Goal: Contribute content: Contribute content

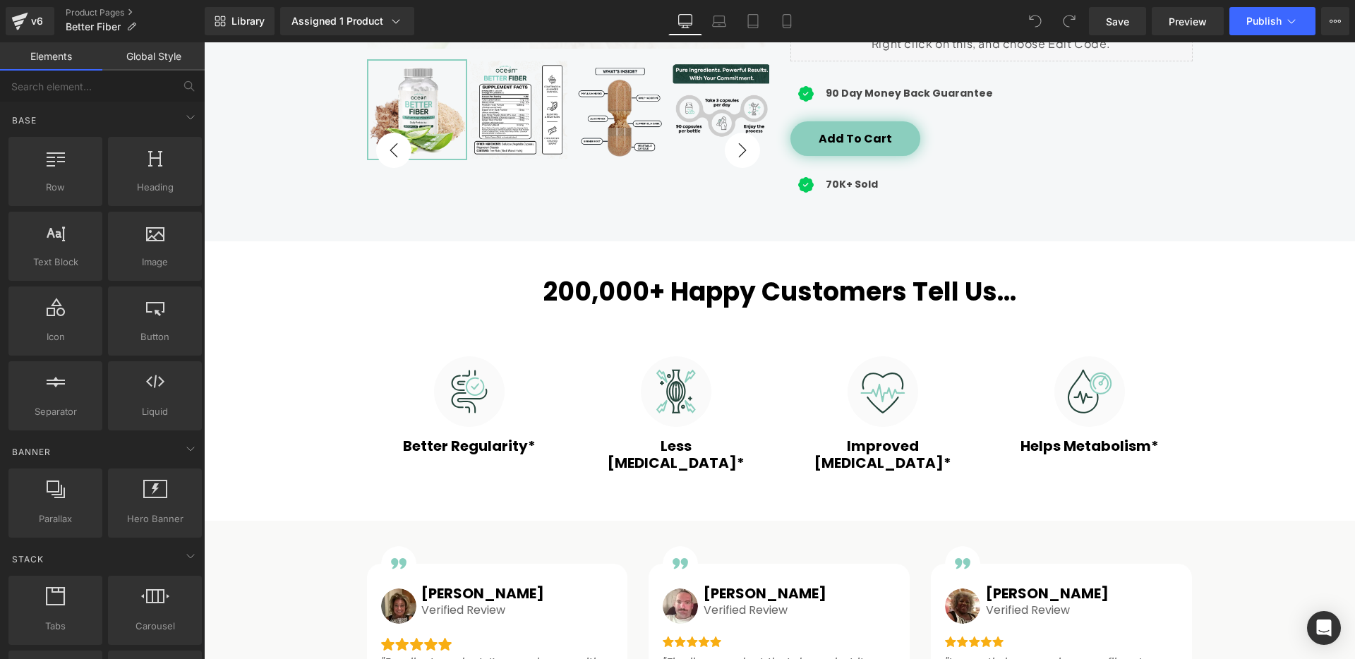
scroll to position [645, 0]
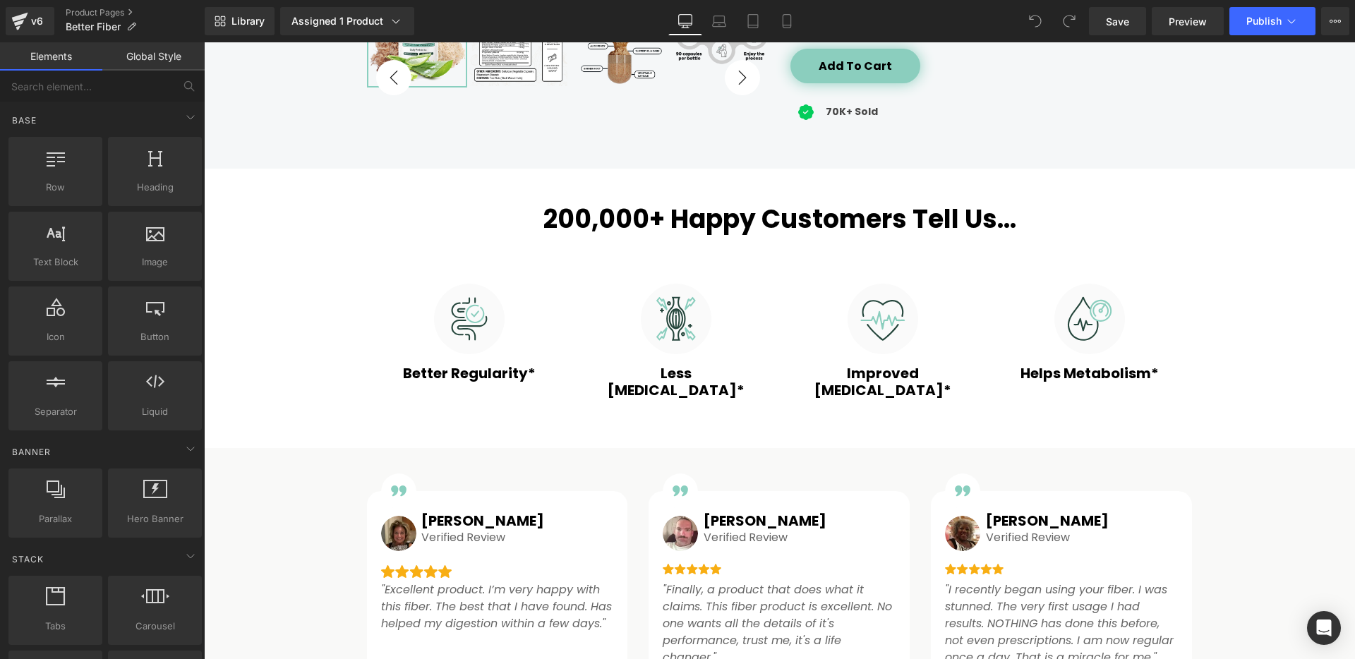
click at [771, 231] on div "200,000+ Happy Customers Tell Us... Heading" at bounding box center [780, 219] width 826 height 30
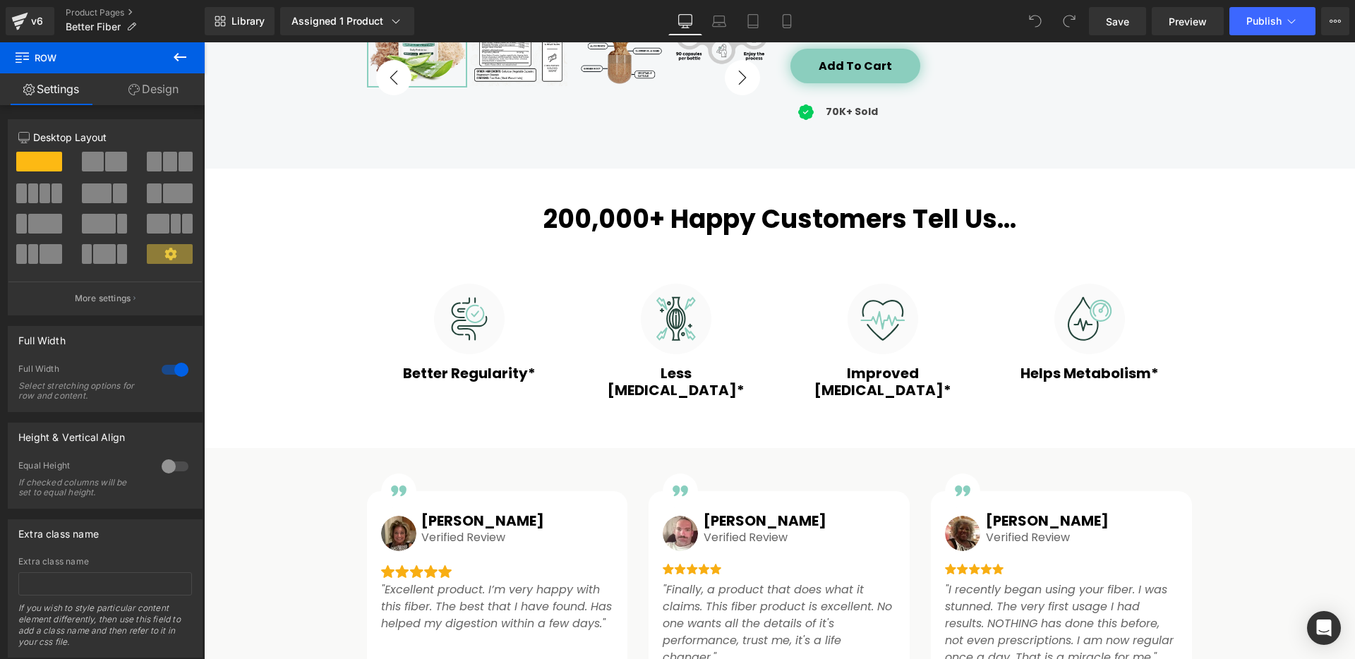
click at [181, 59] on icon at bounding box center [180, 57] width 17 height 17
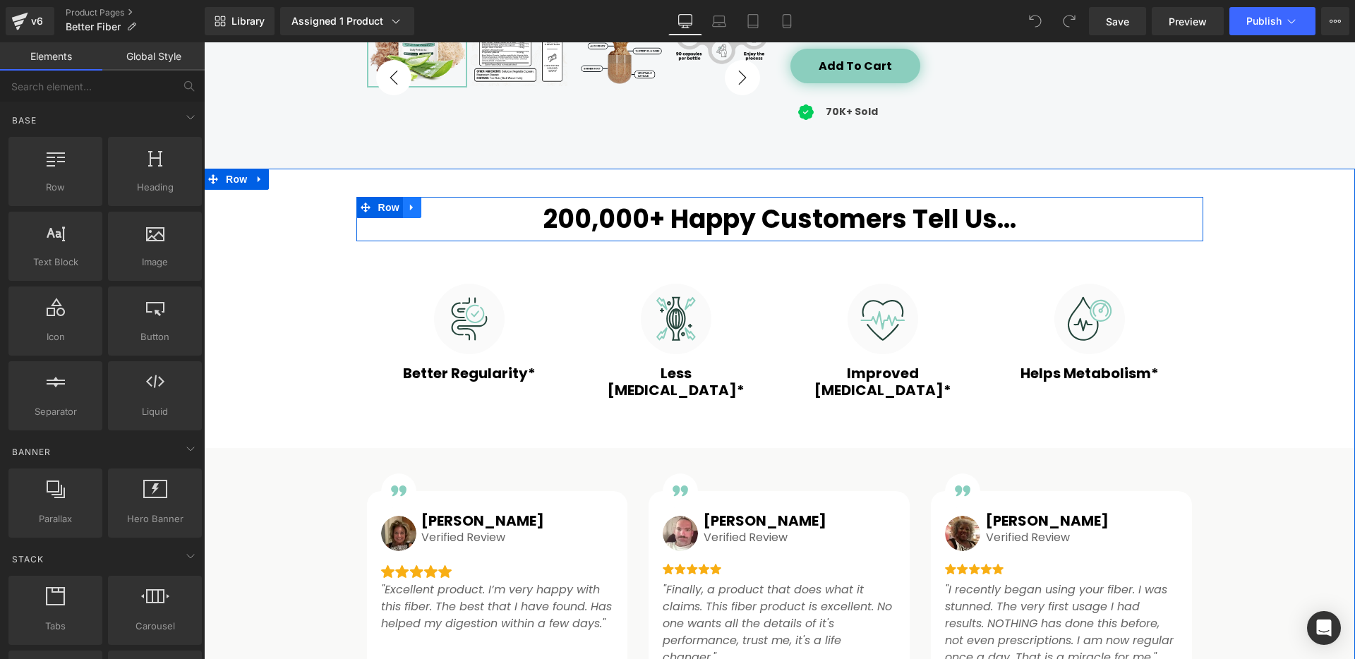
click at [407, 205] on icon at bounding box center [412, 207] width 10 height 11
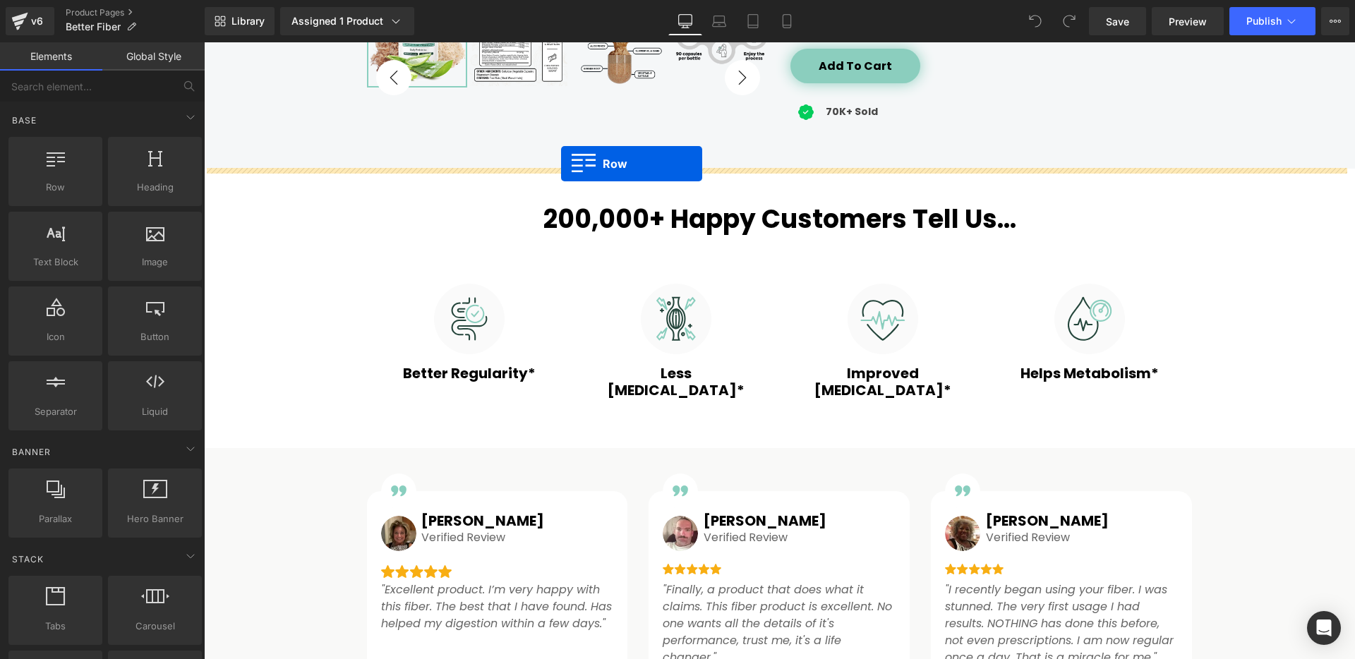
drag, startPoint x: 258, startPoint y: 214, endPoint x: 561, endPoint y: 164, distance: 307.6
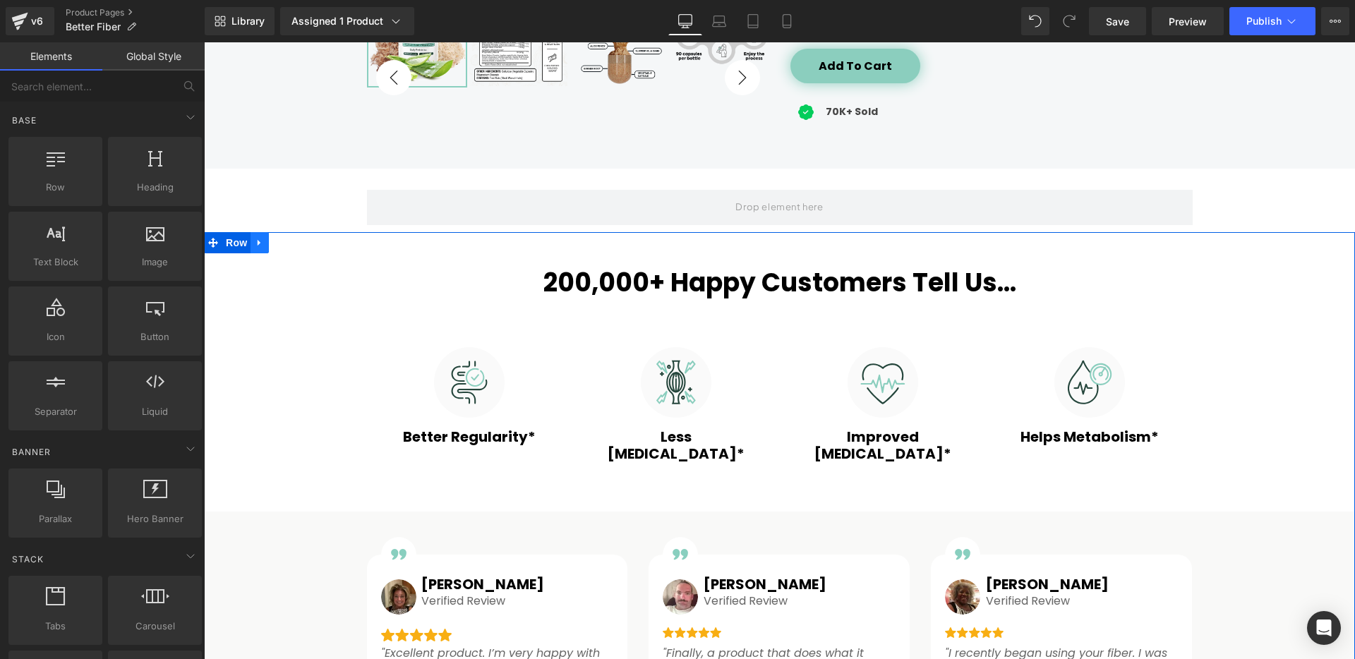
click at [257, 246] on icon at bounding box center [260, 242] width 10 height 11
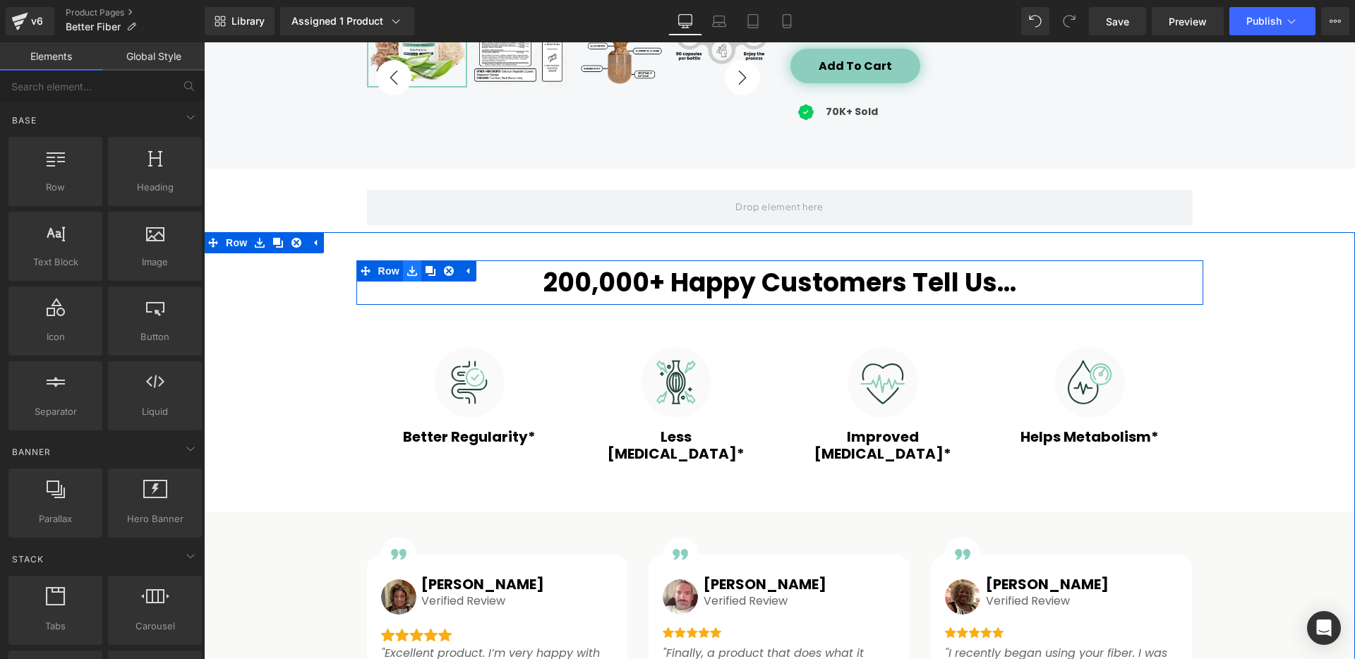
click at [407, 272] on icon at bounding box center [412, 270] width 10 height 11
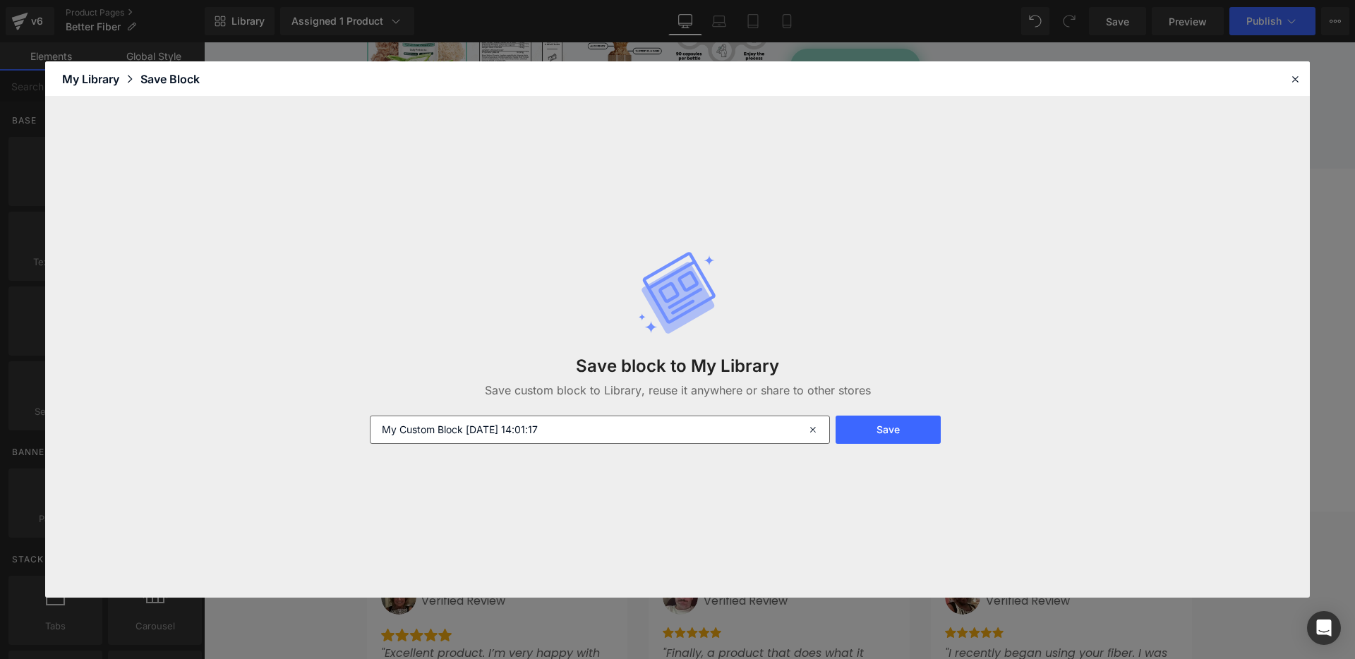
click at [539, 430] on input "My Custom Block [DATE] 14:01:17" at bounding box center [600, 430] width 460 height 28
click at [1298, 80] on icon at bounding box center [1295, 79] width 13 height 13
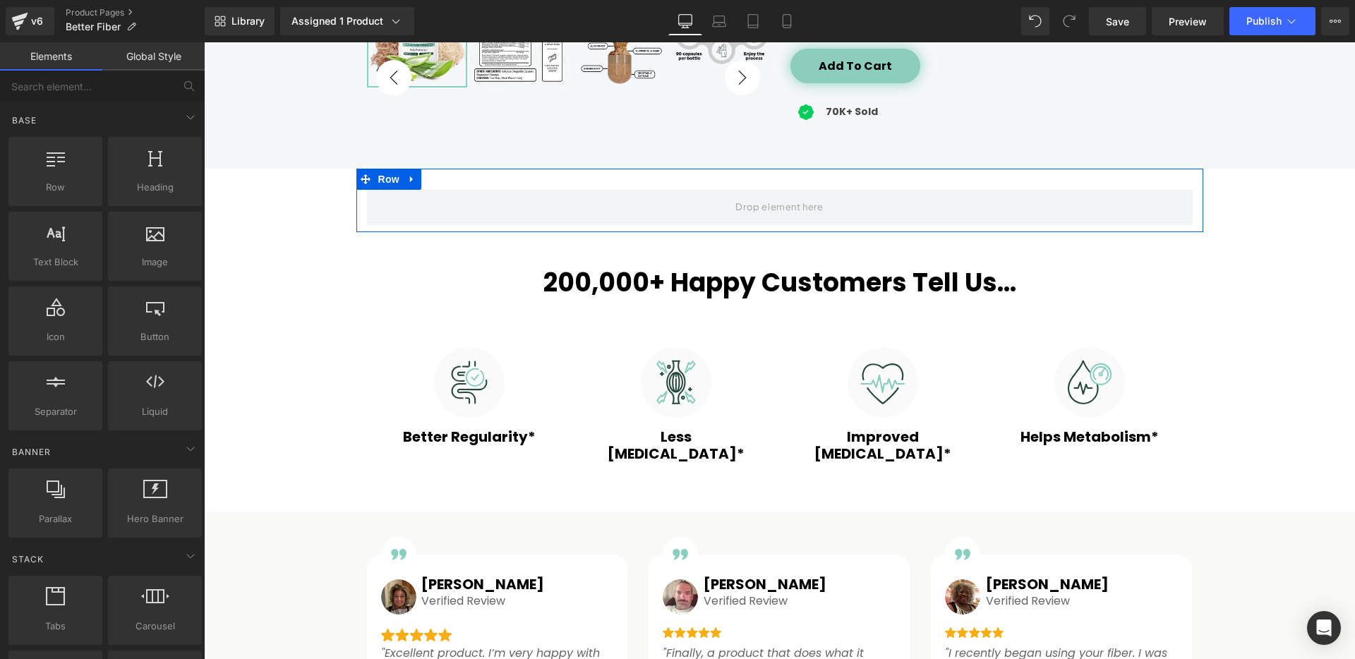
drag, startPoint x: 404, startPoint y: 176, endPoint x: 413, endPoint y: 184, distance: 11.6
click at [410, 176] on icon at bounding box center [411, 179] width 3 height 6
click at [444, 180] on icon at bounding box center [449, 179] width 10 height 10
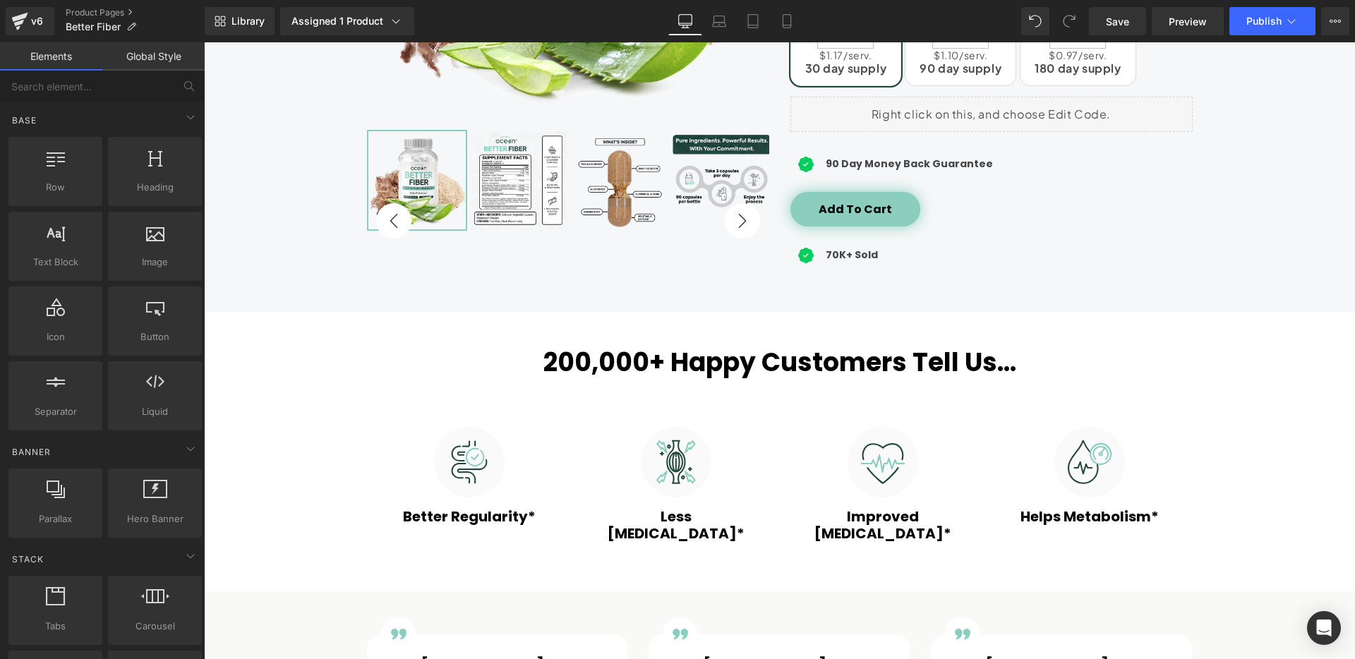
scroll to position [726, 0]
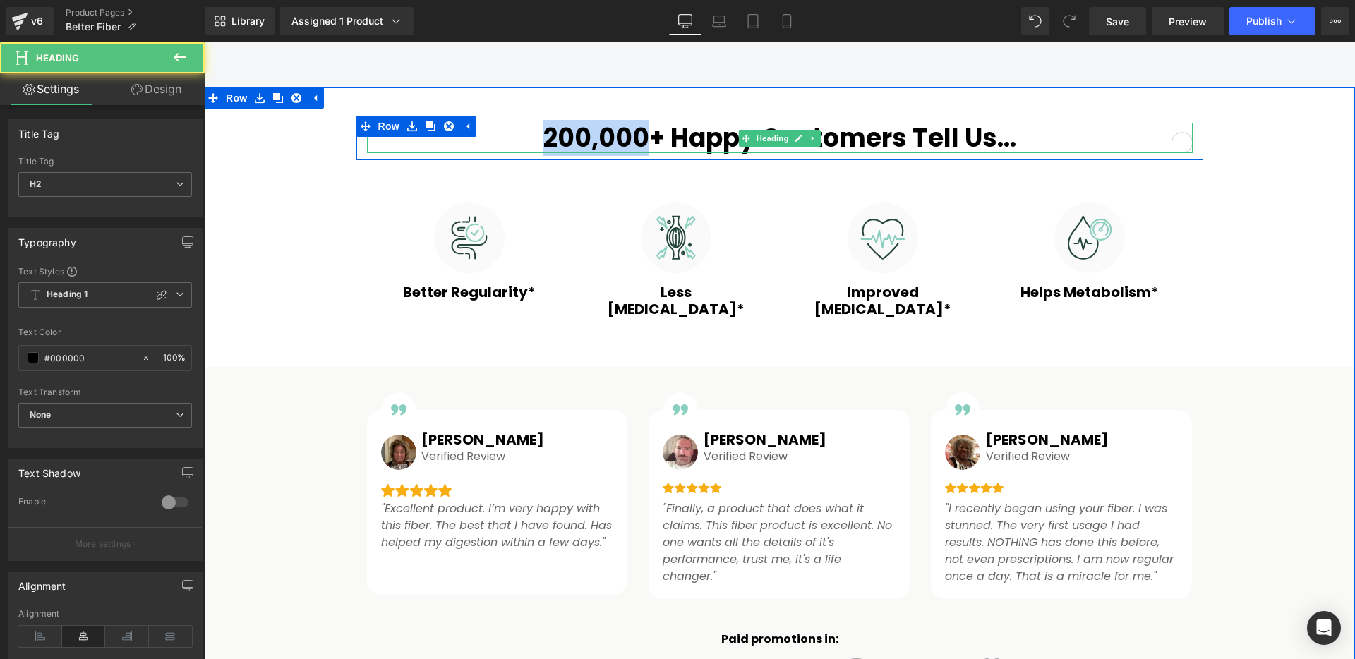
drag, startPoint x: 642, startPoint y: 138, endPoint x: 534, endPoint y: 143, distance: 108.1
click at [534, 143] on h2 "200,000+ Happy Customers Tell Us..." at bounding box center [780, 138] width 826 height 30
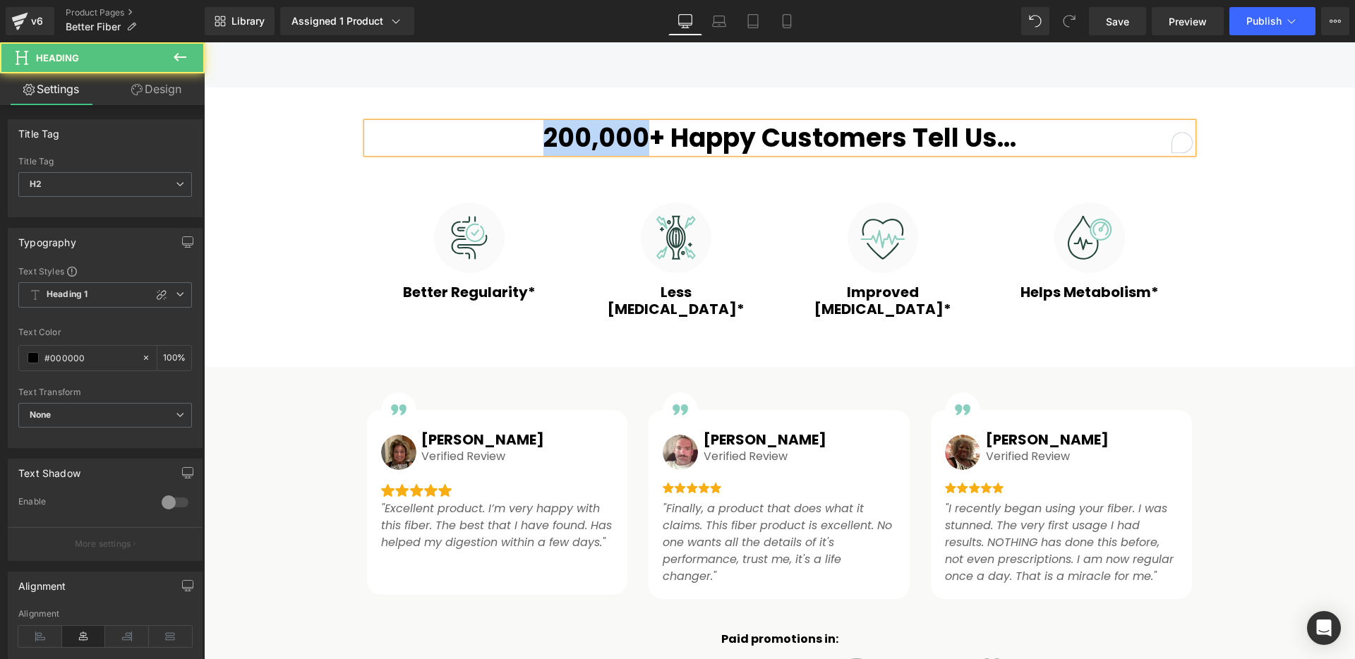
paste div "To enrich screen reader interactions, please activate Accessibility in Grammarl…"
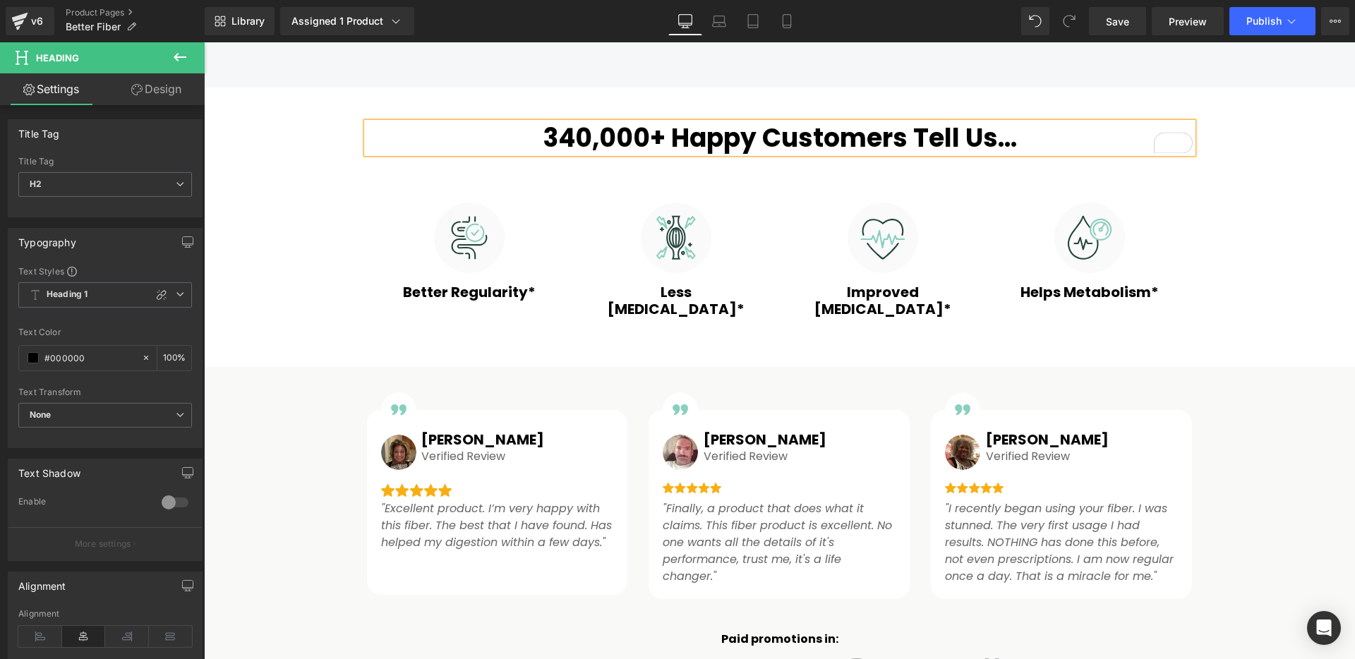
click at [329, 135] on div "340,000+ Happy Customers Tell Us... Heading Row Image Better Regularity* Headin…" at bounding box center [779, 606] width 1151 height 980
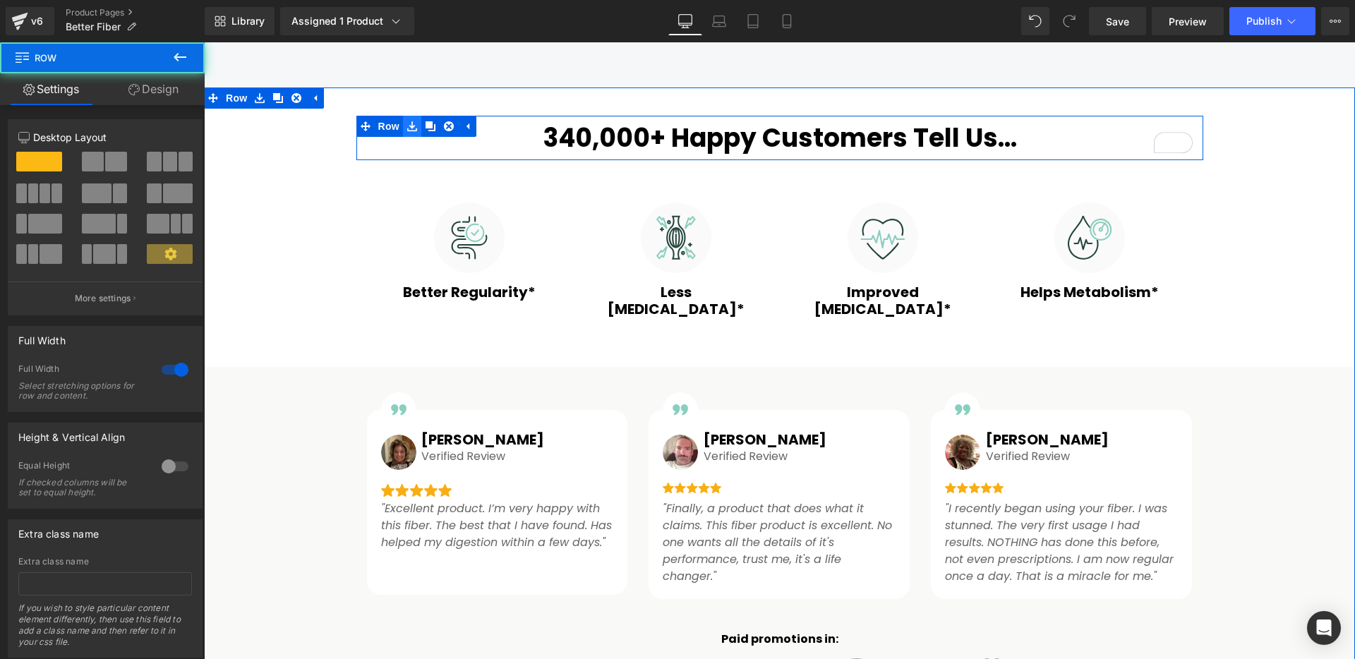
click at [408, 126] on icon at bounding box center [412, 126] width 10 height 10
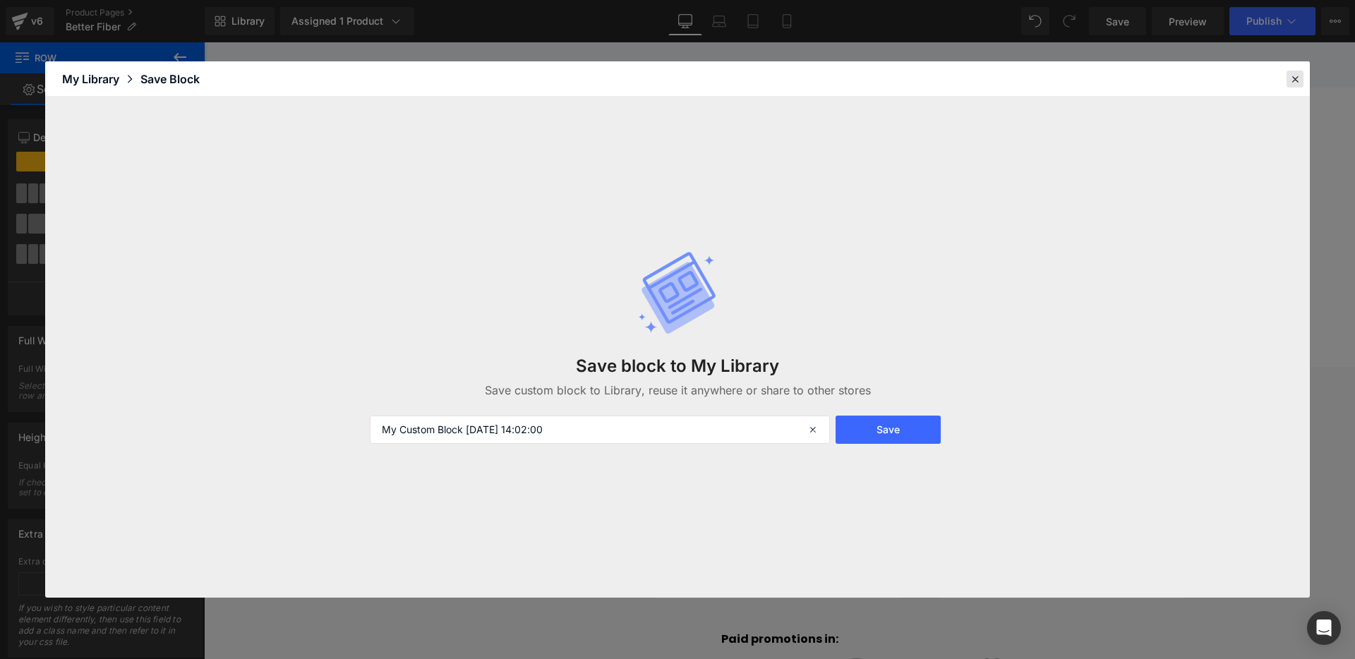
click at [1294, 78] on icon at bounding box center [1295, 79] width 13 height 13
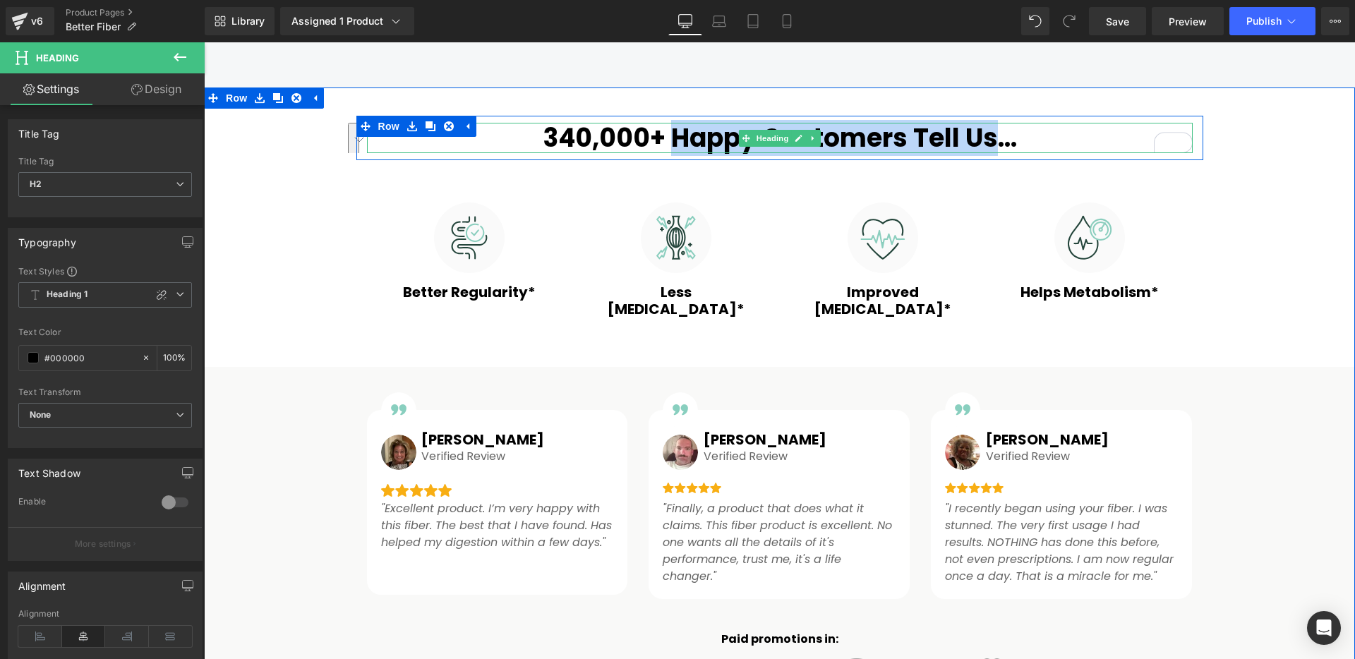
drag, startPoint x: 668, startPoint y: 140, endPoint x: 989, endPoint y: 143, distance: 321.1
click at [989, 143] on h2 "340,000+ Happy Customers Tell Us..." at bounding box center [780, 138] width 826 height 30
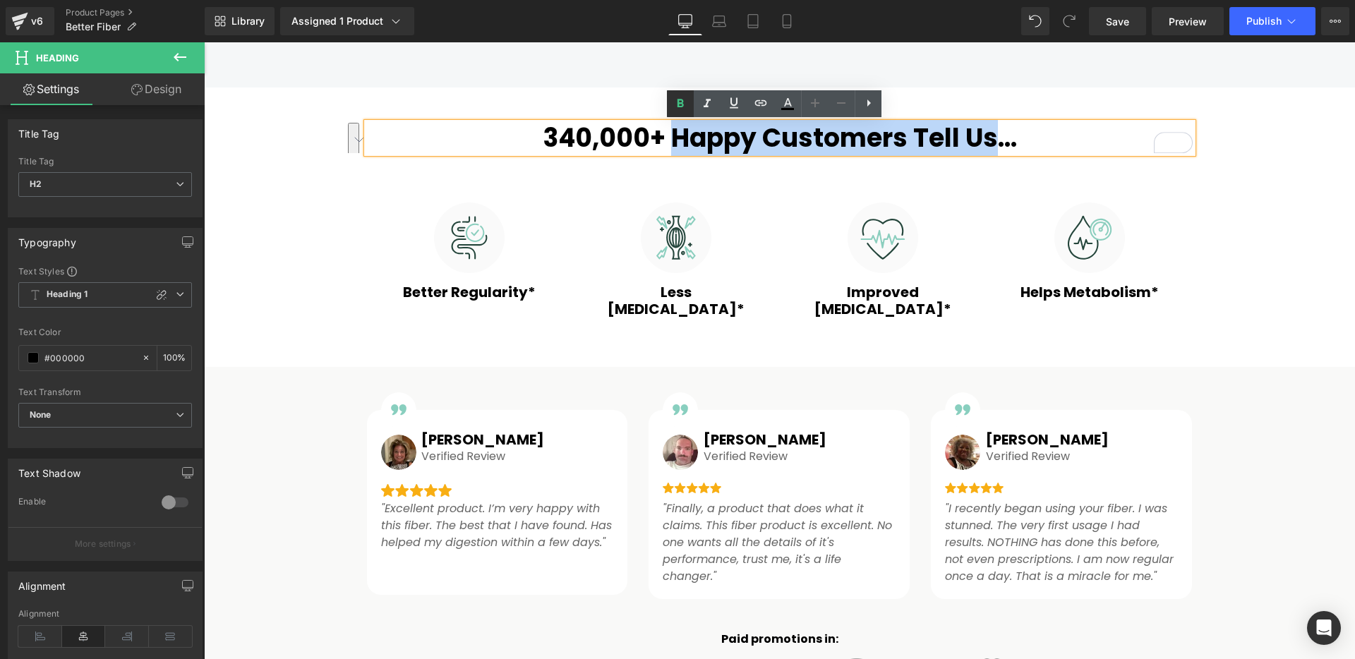
copy h2 "Happy Customers Tell Us"
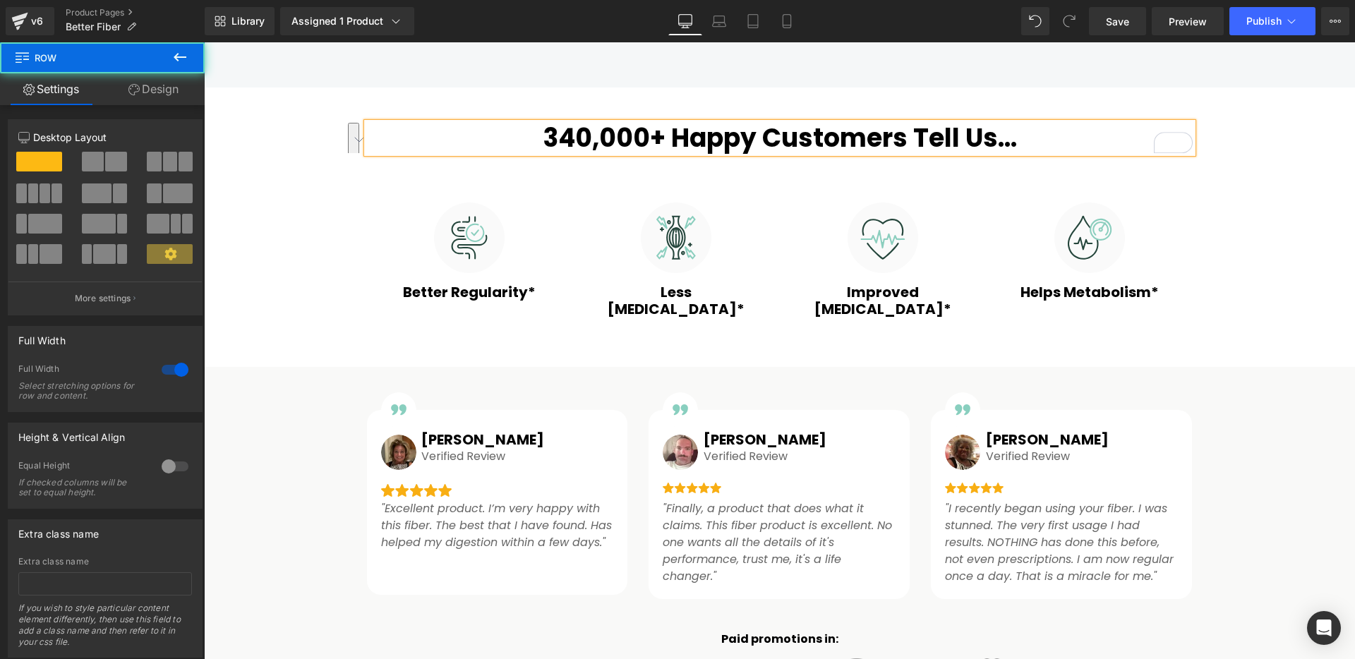
click at [335, 155] on div "340,000+ Happy Customers Tell Us... Heading Row Image Better Regularity* Headin…" at bounding box center [779, 606] width 1151 height 980
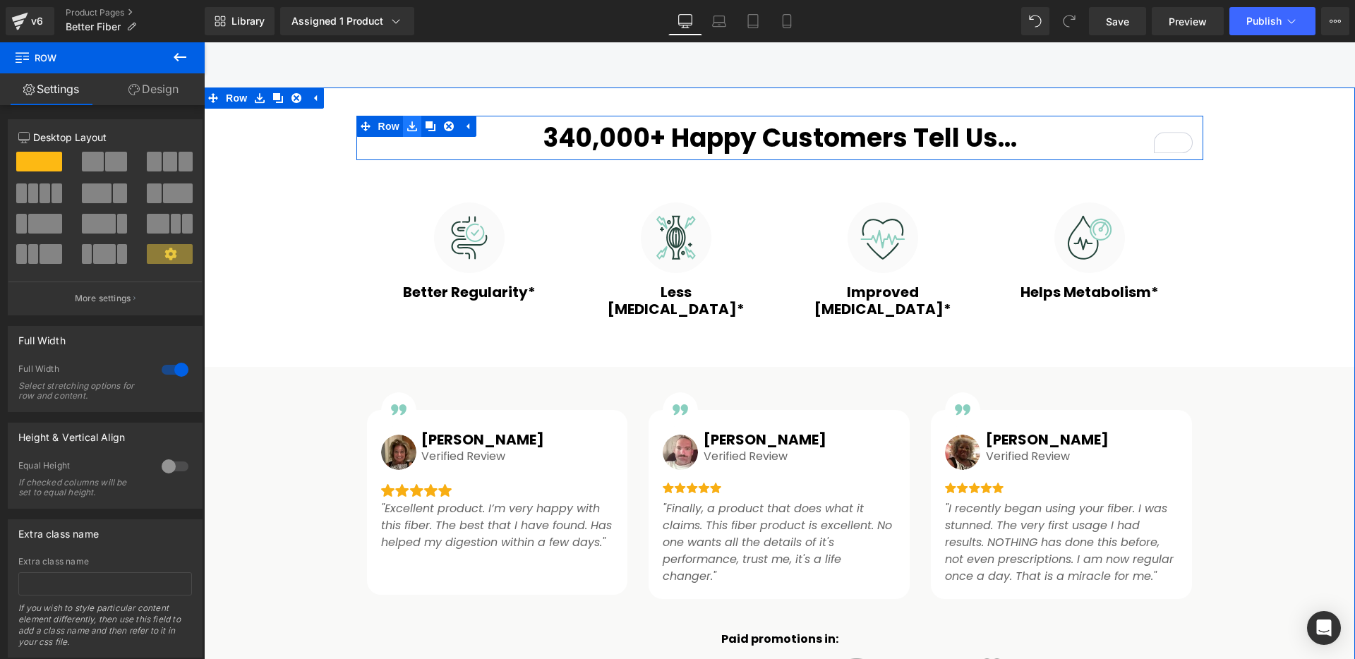
click at [407, 127] on icon at bounding box center [412, 126] width 10 height 10
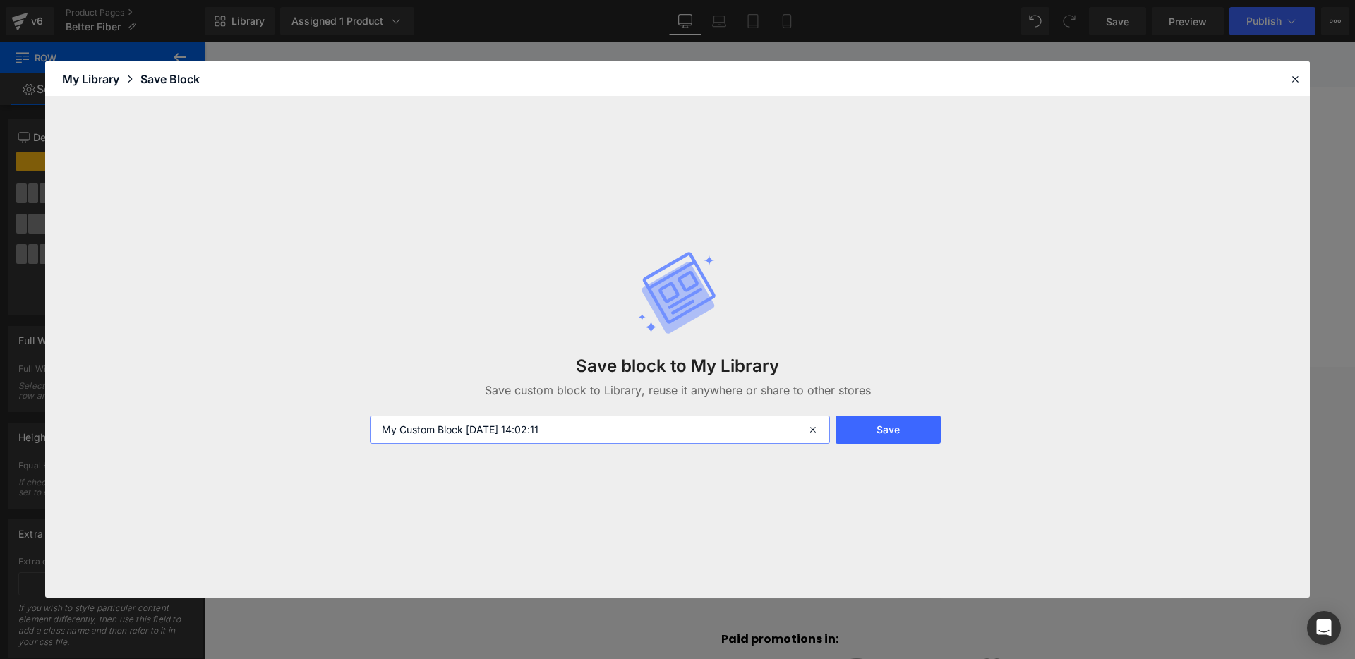
click at [570, 436] on input "My Custom Block [DATE] 14:02:11" at bounding box center [600, 430] width 460 height 28
paste input "Happy Customers Tell Us"
type input "Happy Customers Tell Us.."
click at [919, 433] on button "Save" at bounding box center [888, 430] width 105 height 28
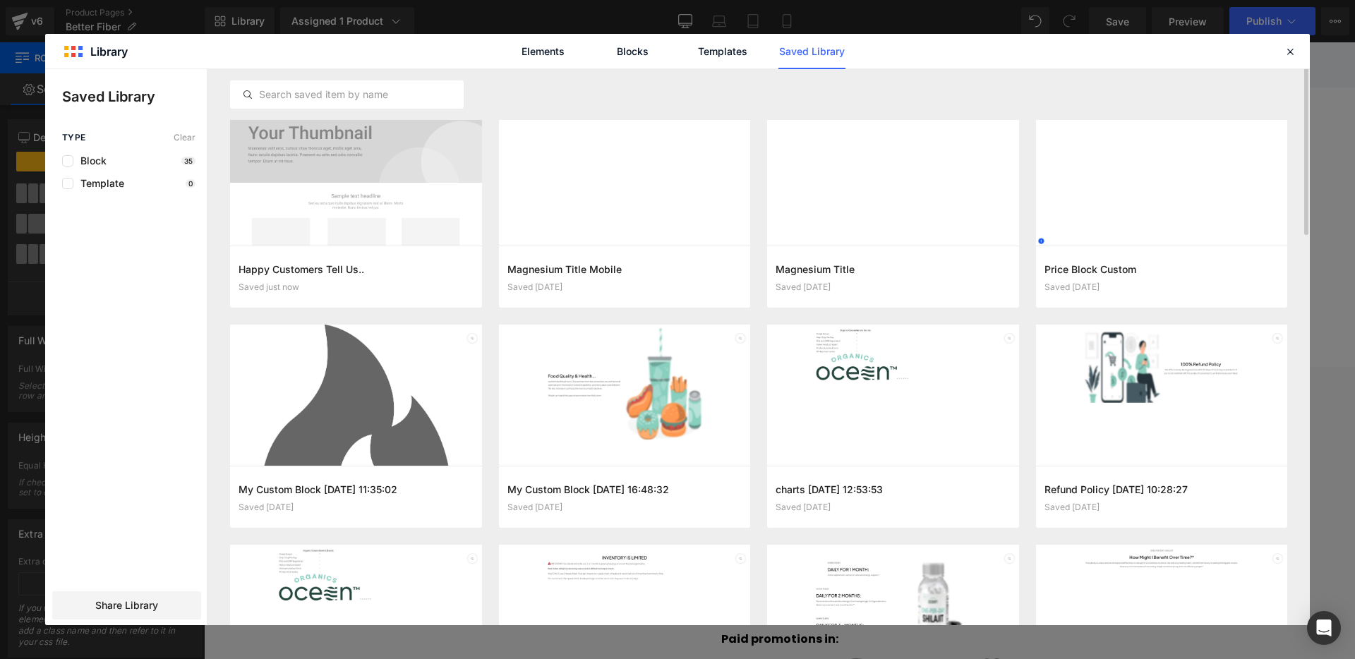
scroll to position [61, 0]
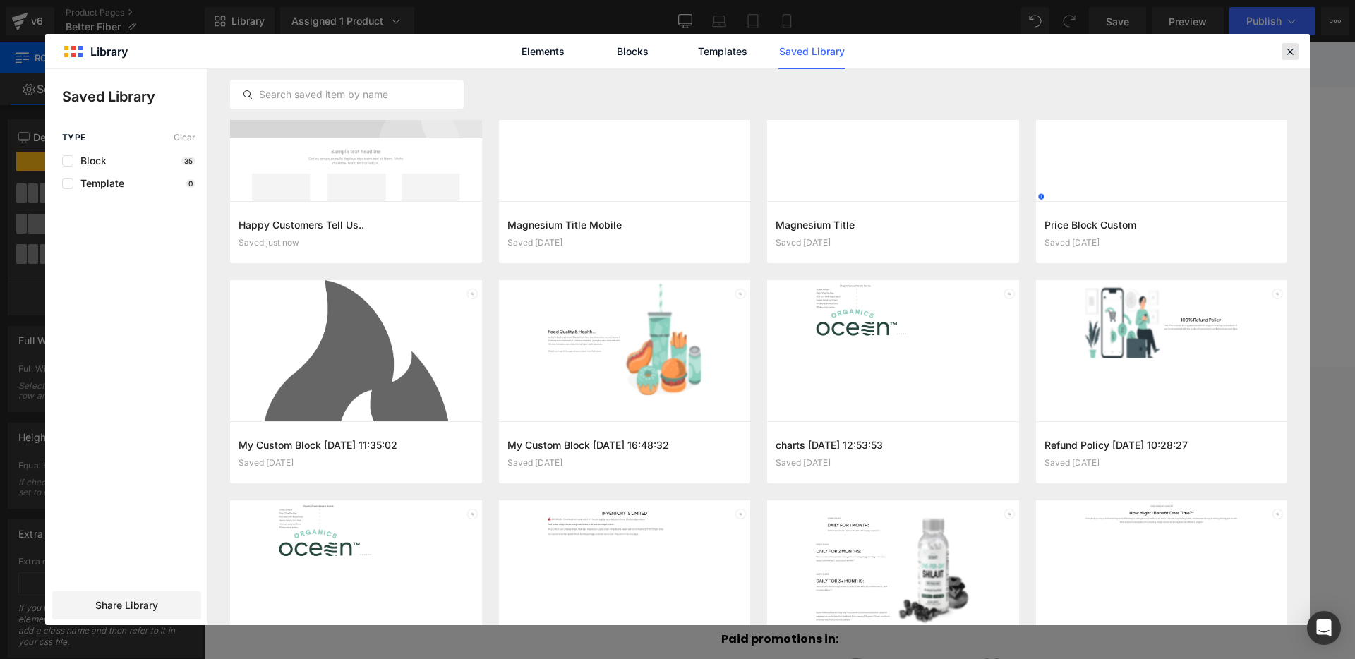
click at [1289, 49] on icon at bounding box center [1290, 51] width 13 height 13
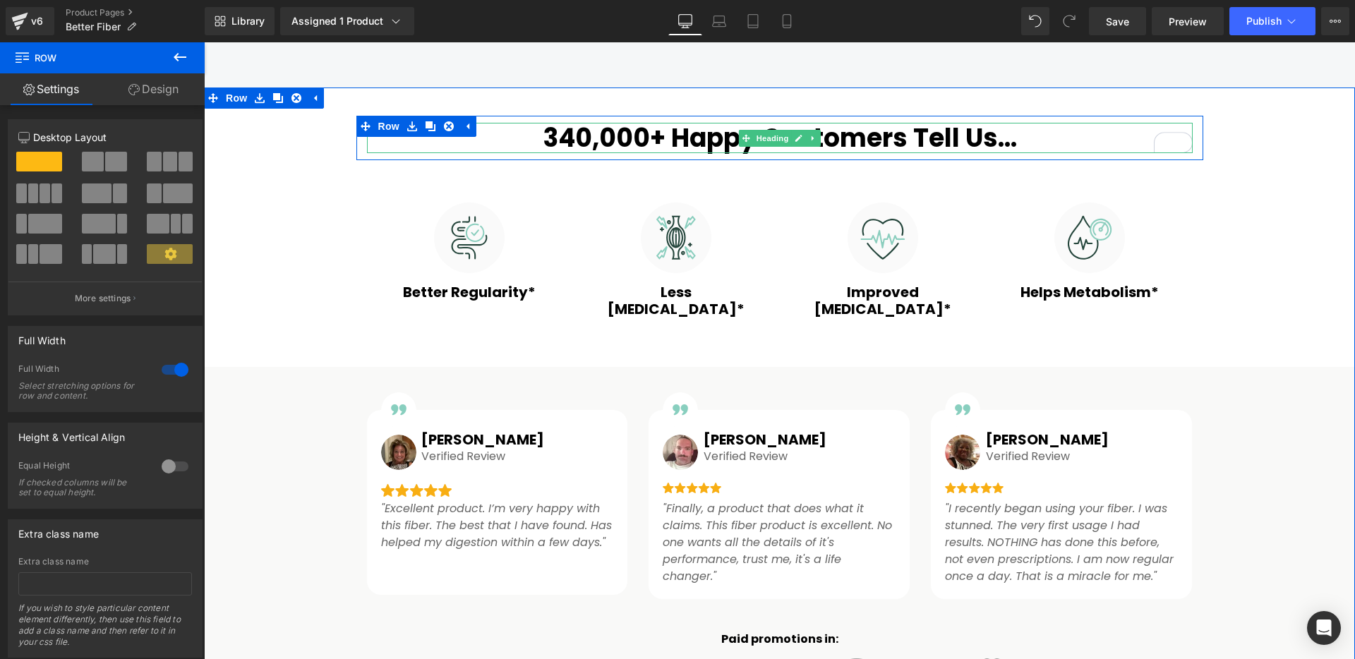
click at [657, 143] on h2 "340,000+ Happy Customers Tell Us..." at bounding box center [780, 138] width 826 height 30
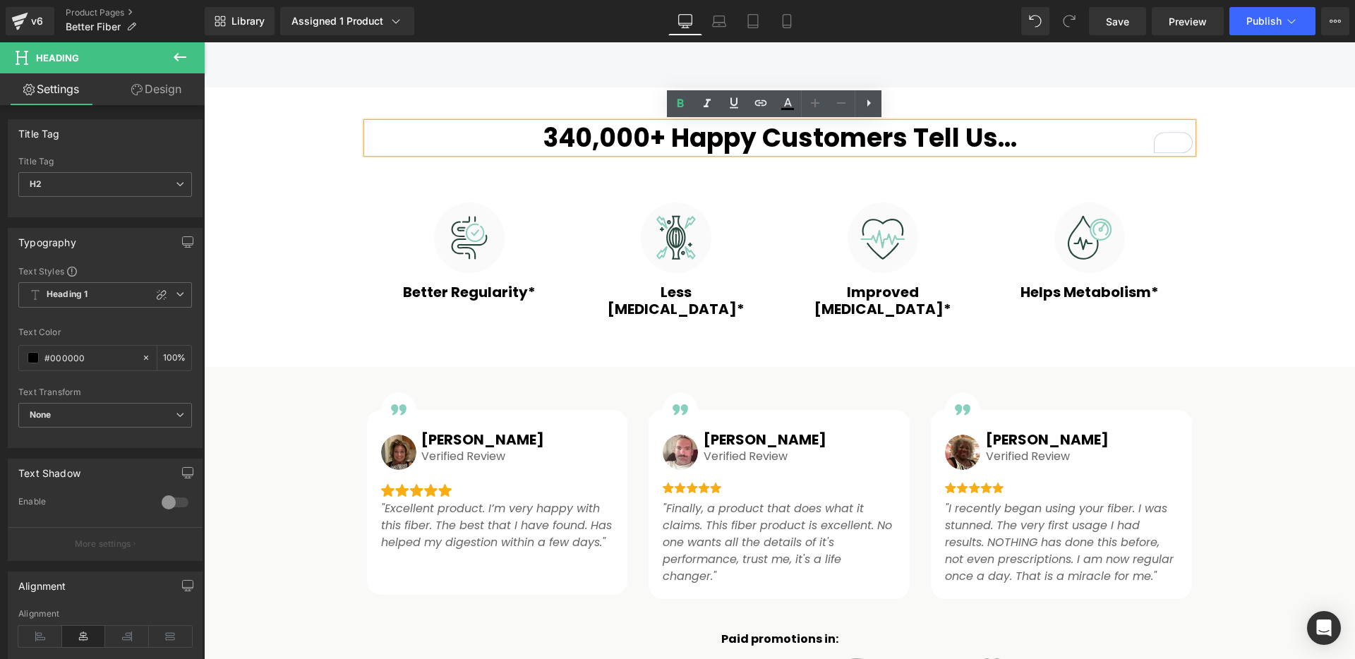
click at [349, 167] on icon at bounding box center [353, 171] width 8 height 8
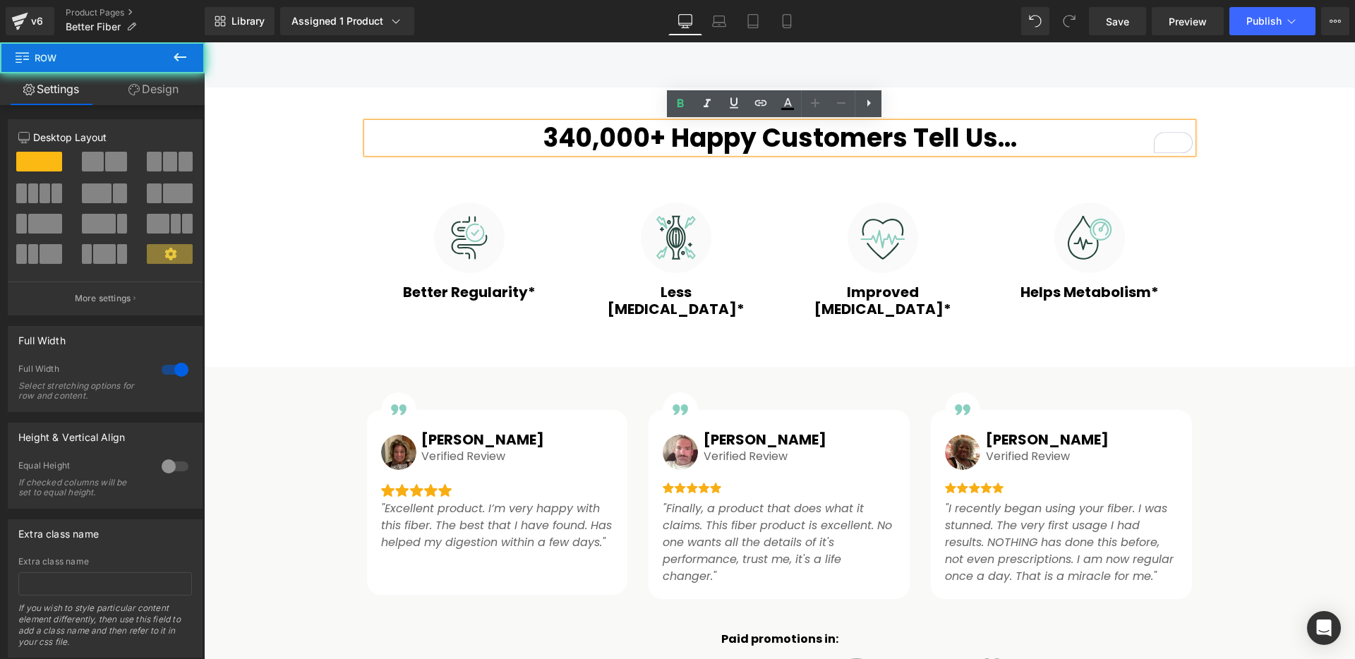
click at [282, 152] on div "340,000+ Happy Customers Tell Us... Heading Row Image Better Regularity* Headin…" at bounding box center [779, 606] width 1151 height 980
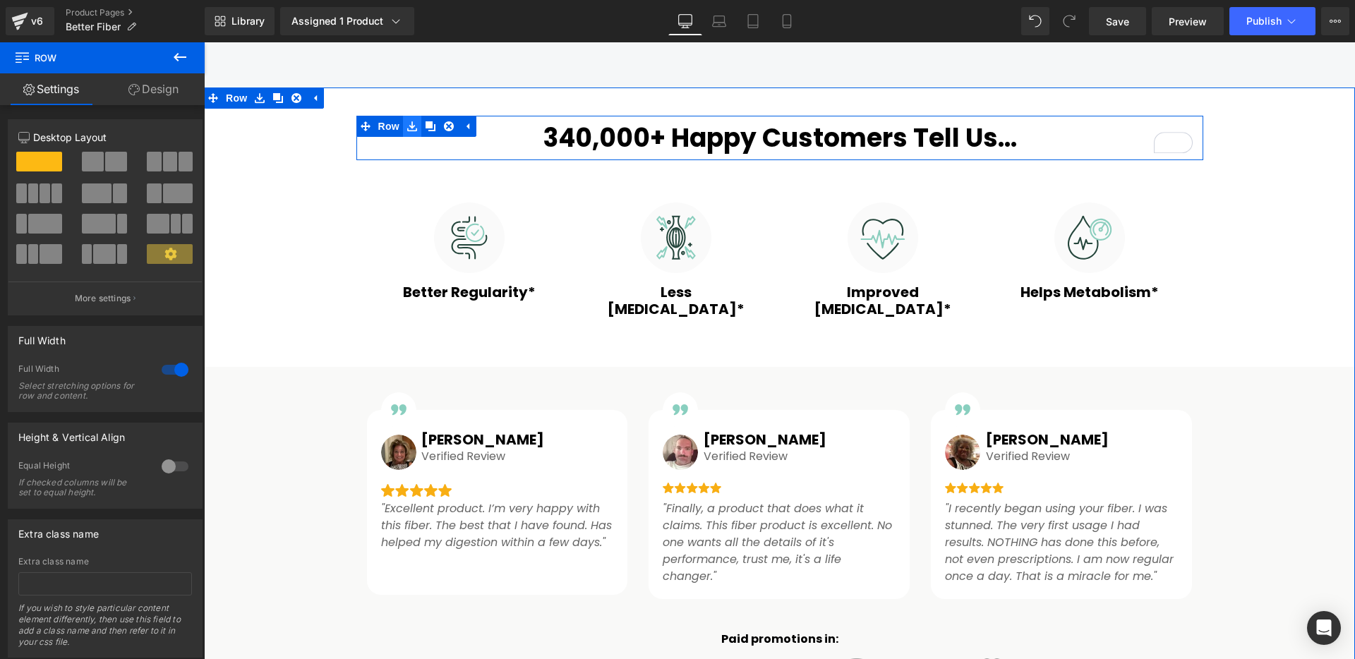
click at [407, 127] on icon at bounding box center [412, 126] width 10 height 11
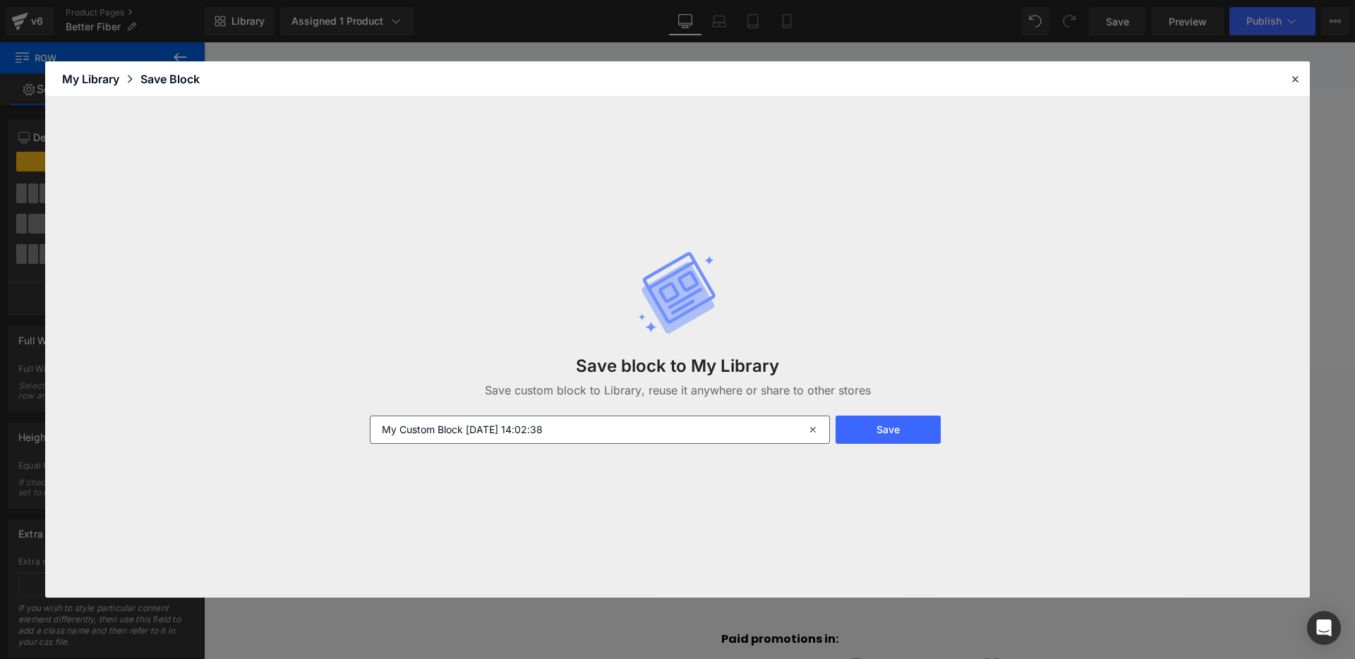
click at [582, 431] on input "My Custom Block [DATE] 14:02:38" at bounding box center [600, 430] width 460 height 28
click at [1293, 79] on icon at bounding box center [1295, 79] width 13 height 13
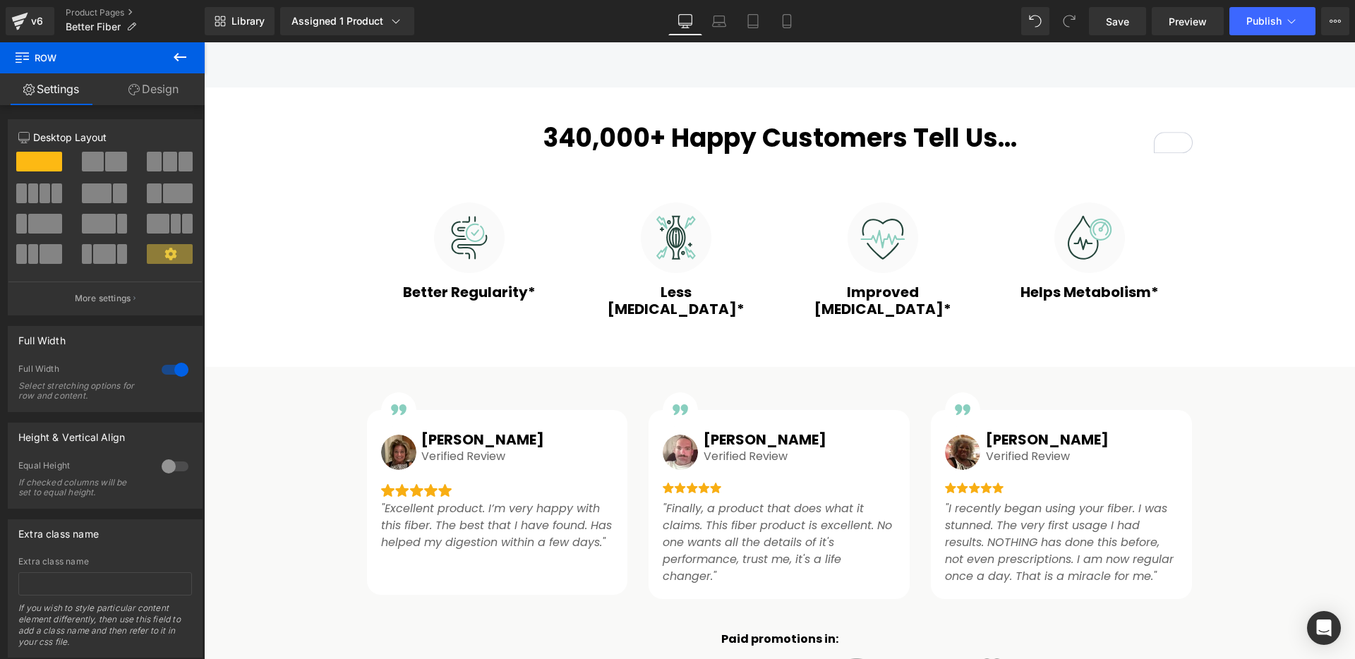
click at [184, 56] on icon at bounding box center [180, 57] width 13 height 8
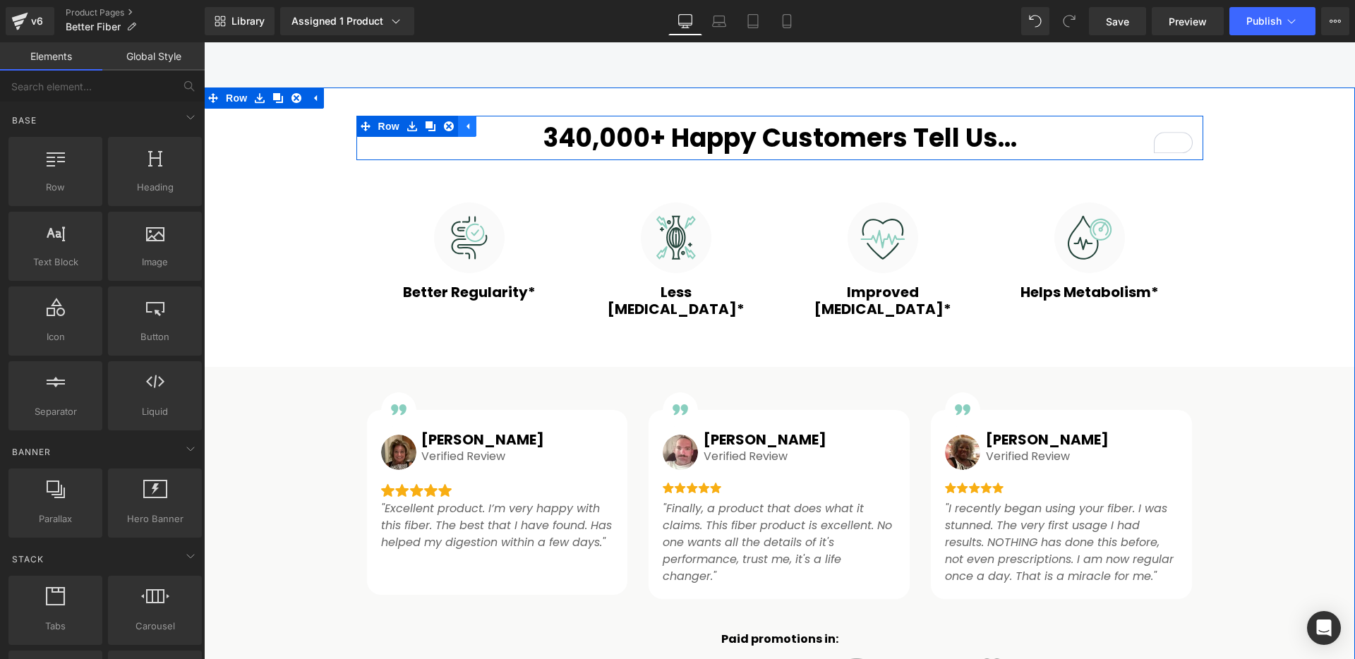
click at [462, 127] on icon at bounding box center [467, 126] width 10 height 11
click at [410, 127] on icon at bounding box center [411, 127] width 3 height 6
click at [407, 130] on icon at bounding box center [412, 126] width 10 height 10
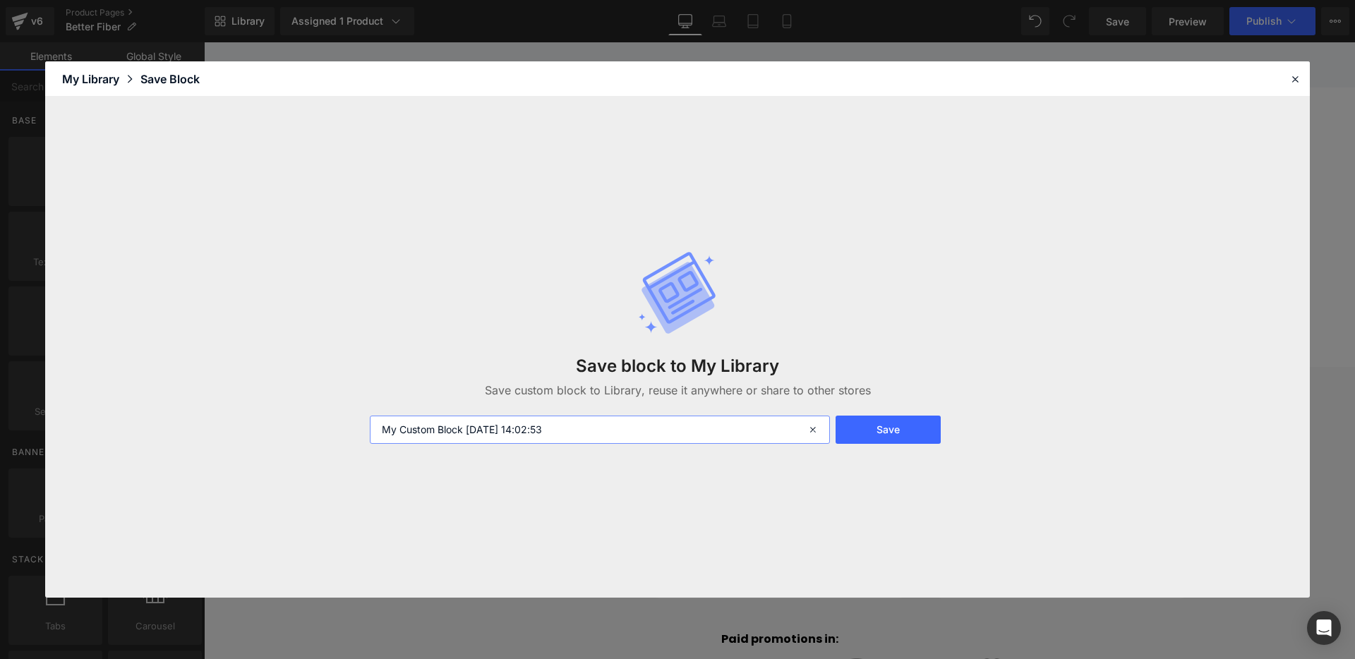
click at [632, 435] on input "My Custom Block [DATE] 14:02:53" at bounding box center [600, 430] width 460 height 28
type input "Happy Customers Tell Us"
click at [910, 438] on button "Save" at bounding box center [888, 430] width 105 height 28
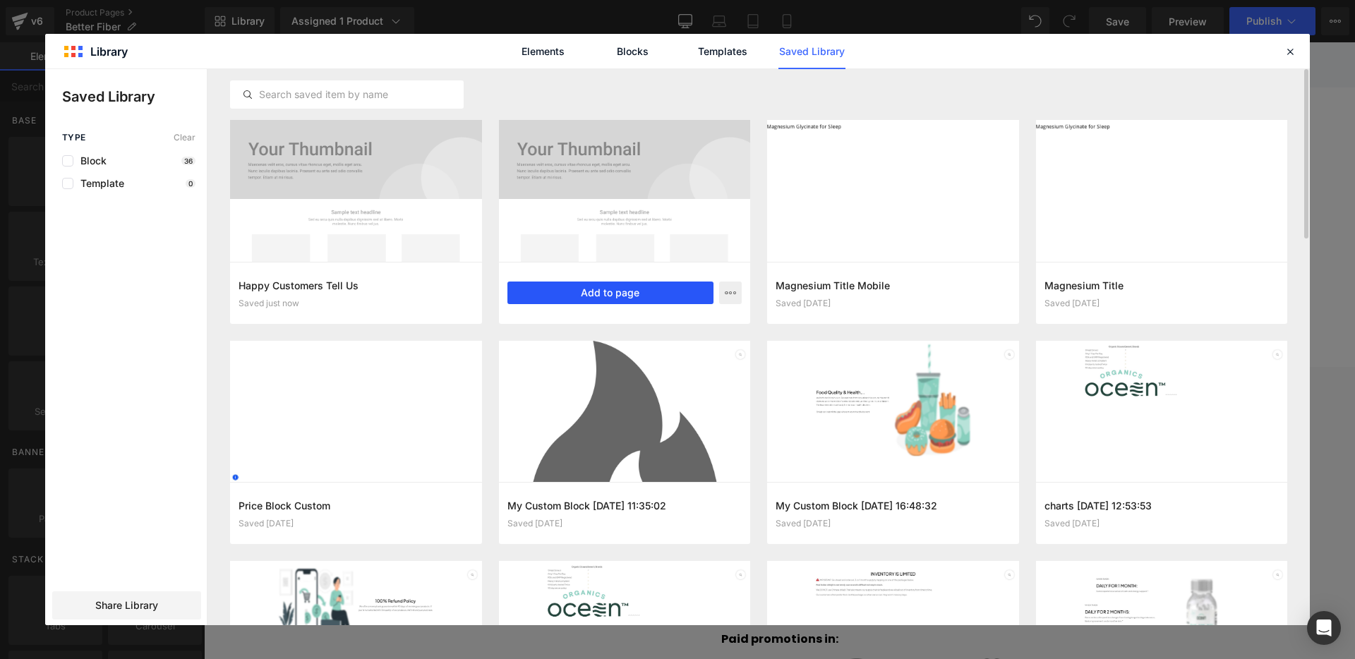
drag, startPoint x: 592, startPoint y: 292, endPoint x: 388, endPoint y: 254, distance: 207.5
click at [592, 292] on button "Add to page" at bounding box center [610, 293] width 207 height 23
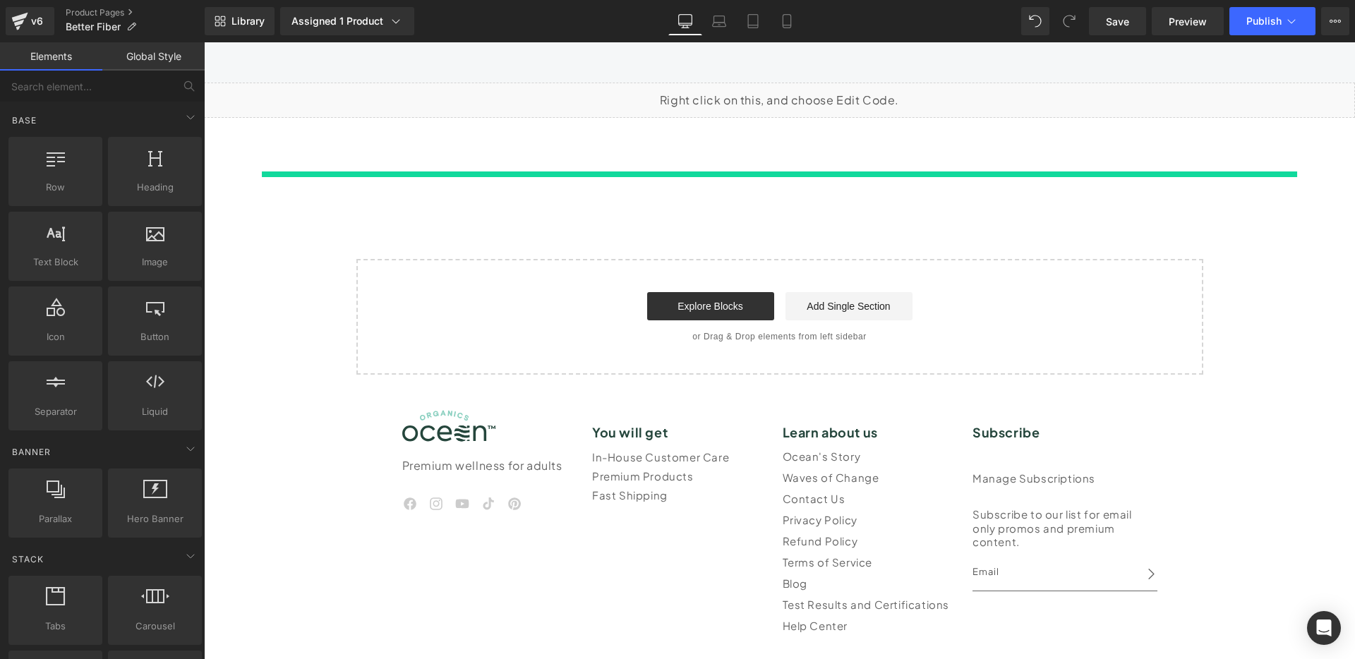
scroll to position [6026, 0]
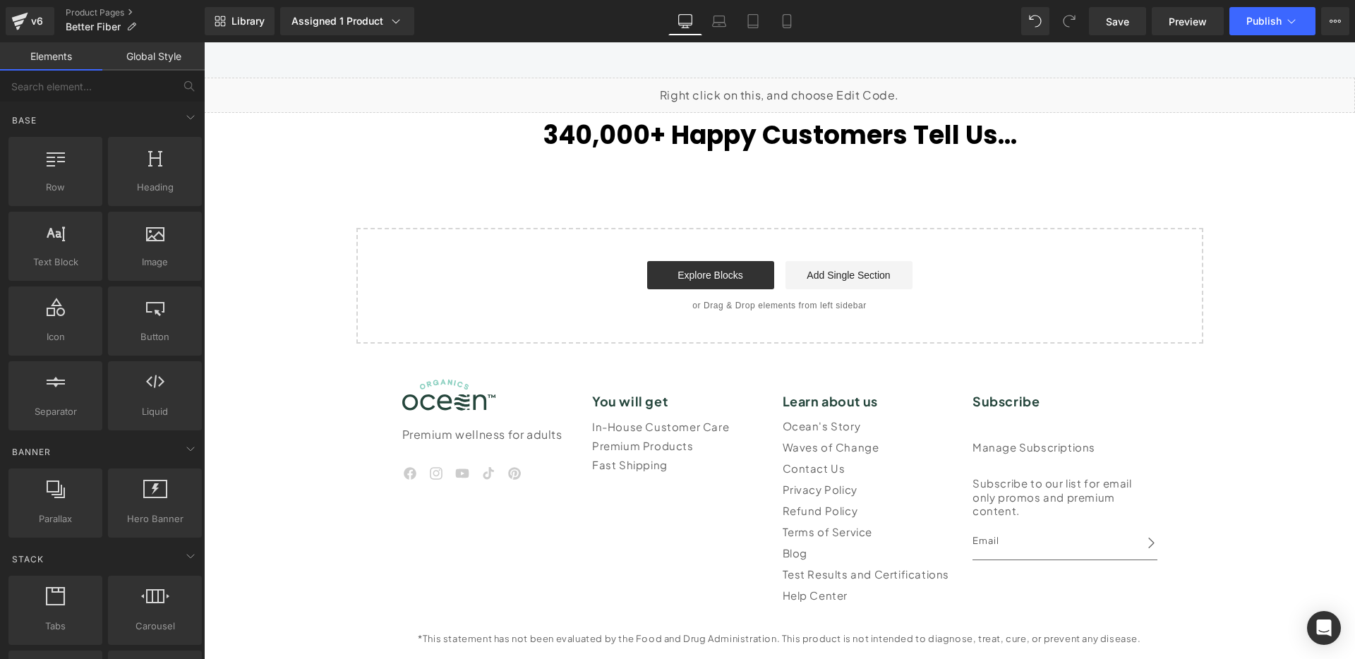
click at [361, 125] on icon at bounding box center [366, 123] width 10 height 11
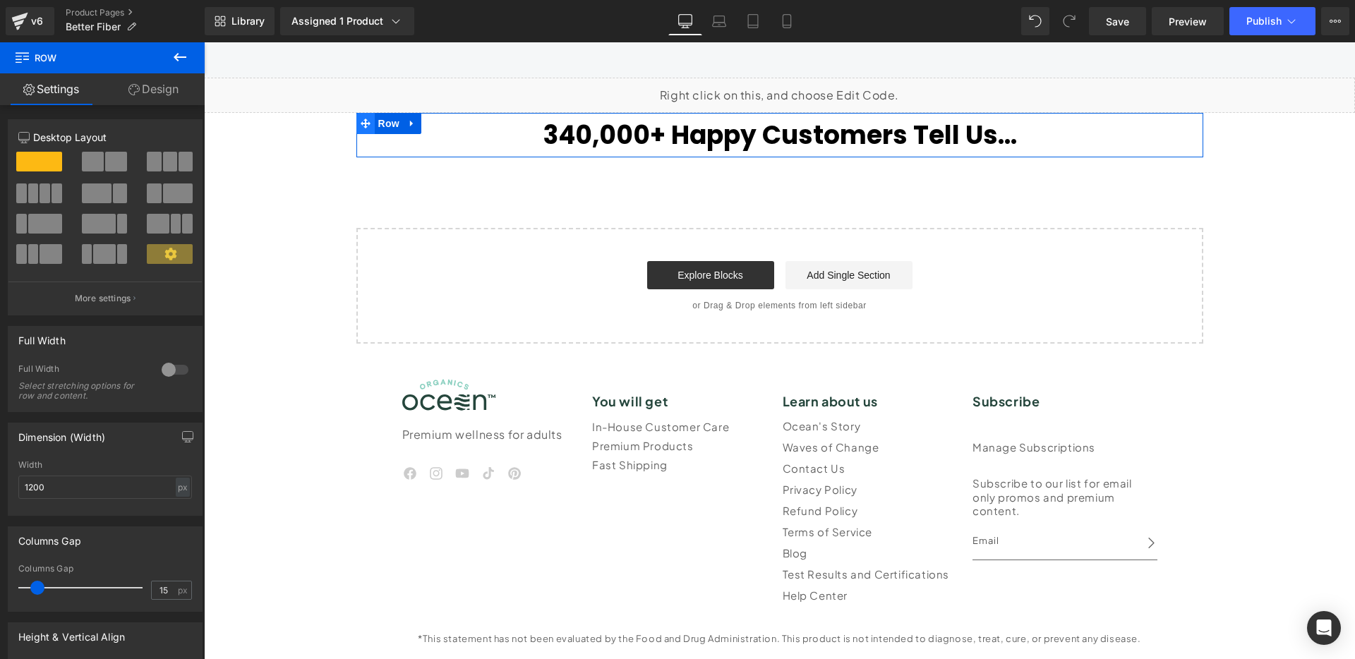
click at [361, 121] on icon at bounding box center [366, 124] width 10 height 10
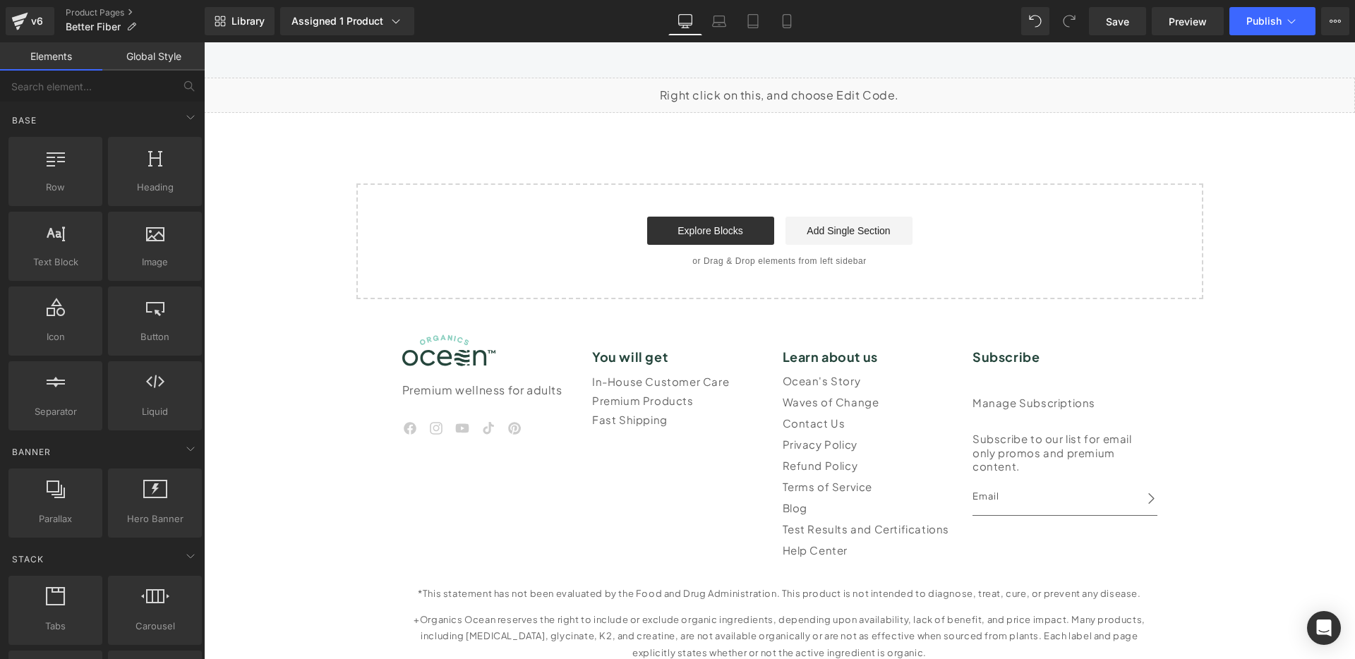
click at [139, 56] on link "Global Style" at bounding box center [153, 56] width 102 height 28
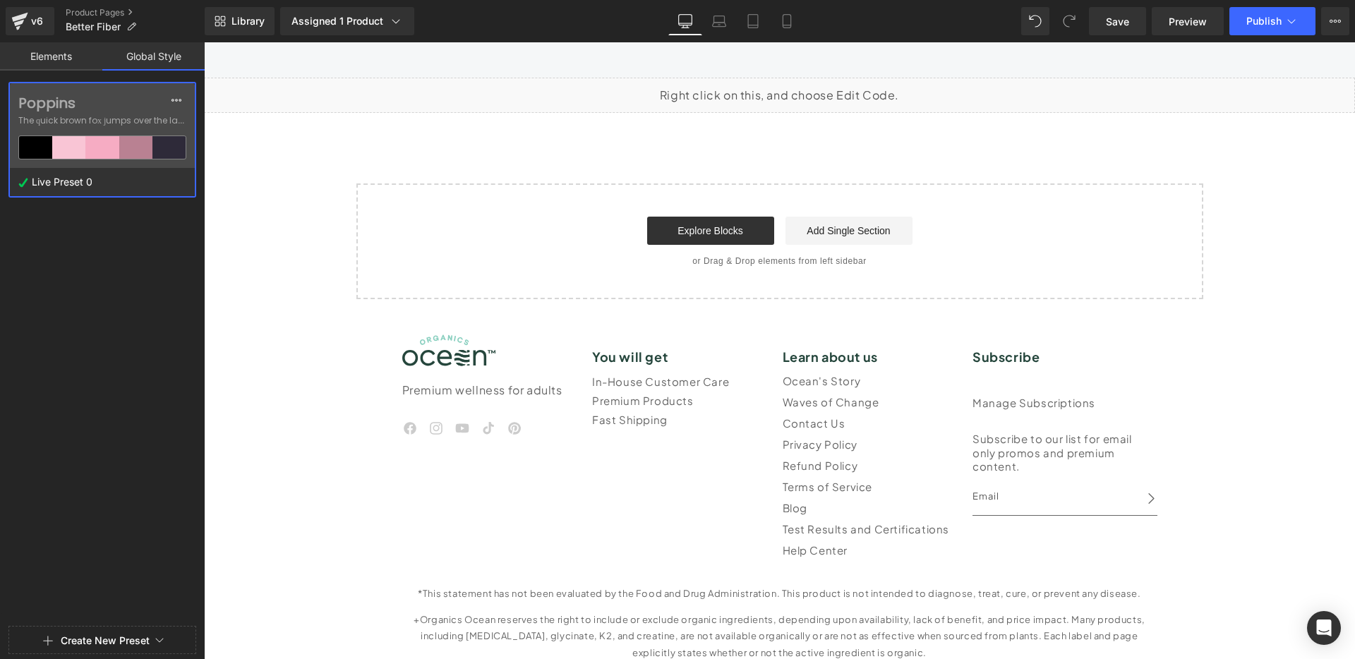
click at [44, 55] on link "Elements" at bounding box center [51, 56] width 102 height 28
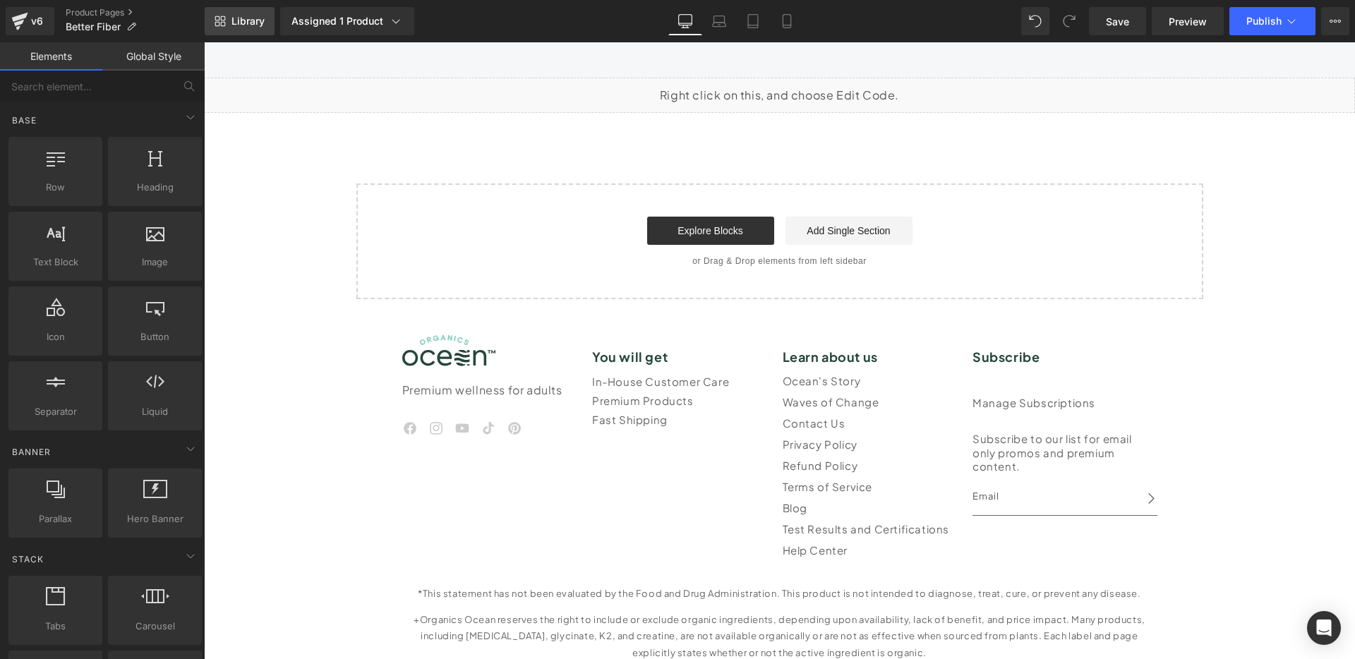
click at [229, 16] on link "Library" at bounding box center [240, 21] width 70 height 28
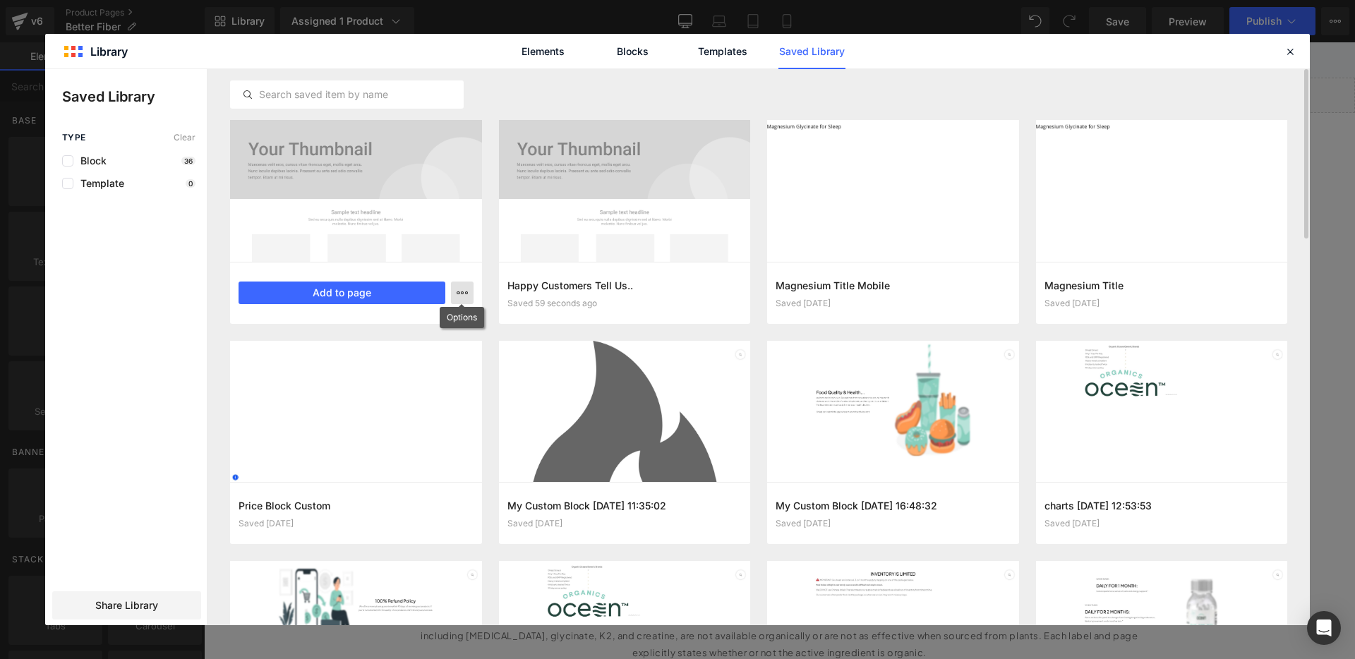
click at [464, 294] on icon "button" at bounding box center [462, 292] width 11 height 11
click at [439, 348] on div "Delete" at bounding box center [393, 354] width 161 height 30
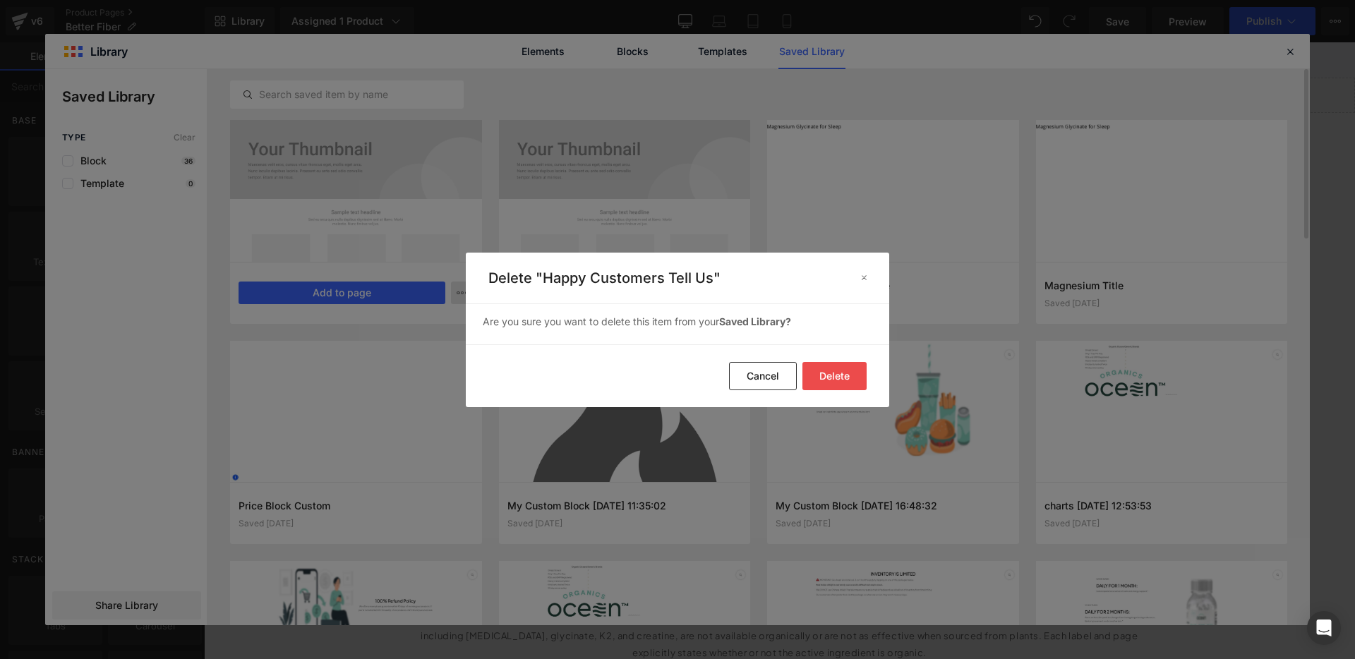
click at [841, 382] on button "Delete" at bounding box center [834, 376] width 64 height 28
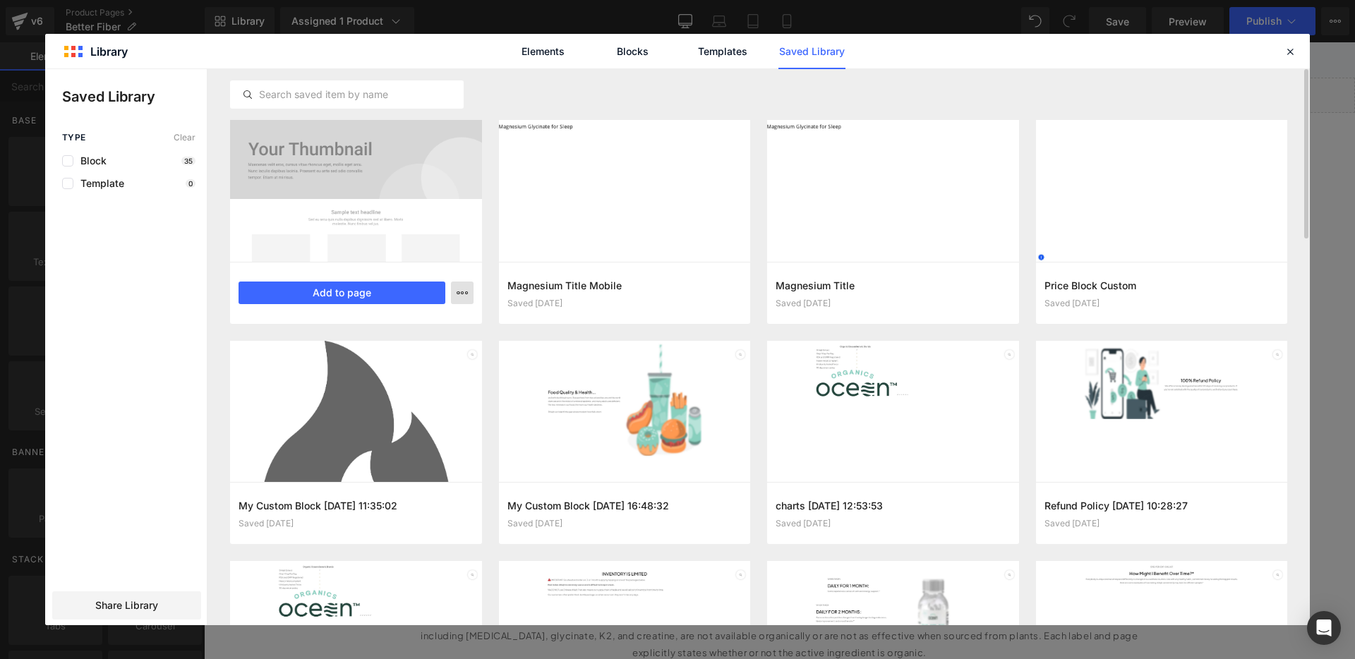
click at [466, 289] on icon "button" at bounding box center [462, 292] width 11 height 11
click at [468, 211] on div at bounding box center [677, 347] width 1265 height 556
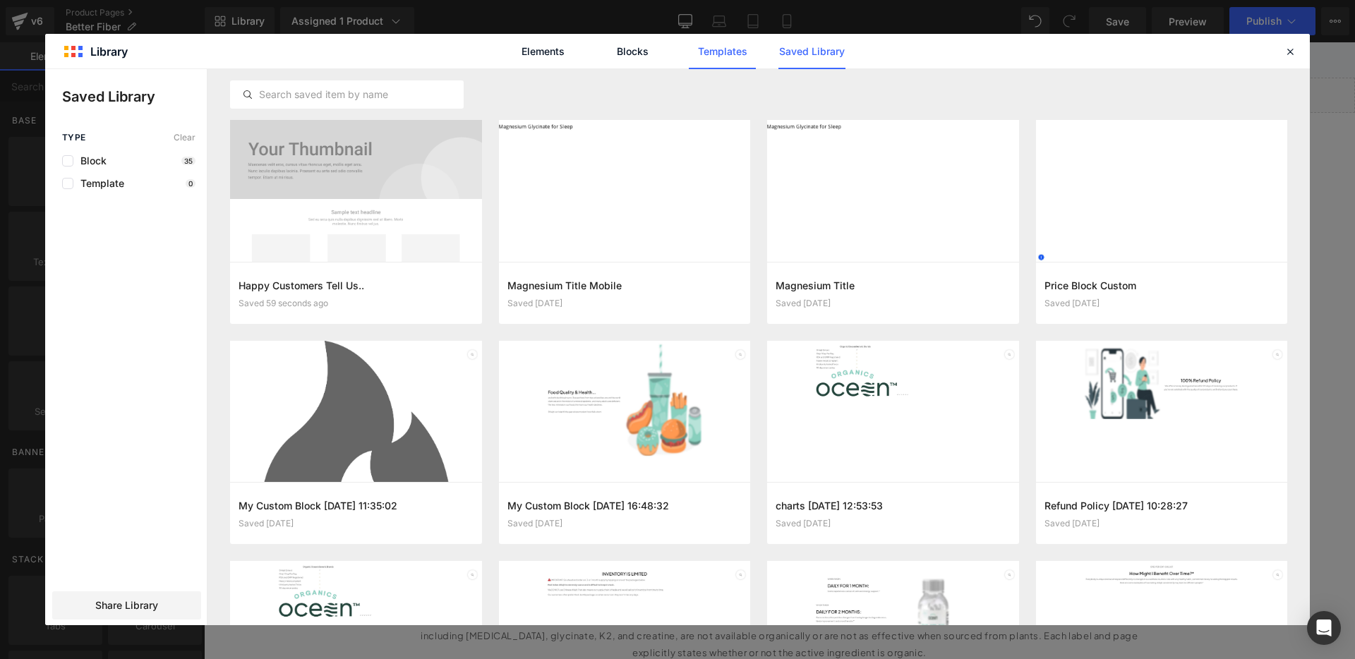
click at [726, 52] on link "Templates" at bounding box center [722, 51] width 67 height 35
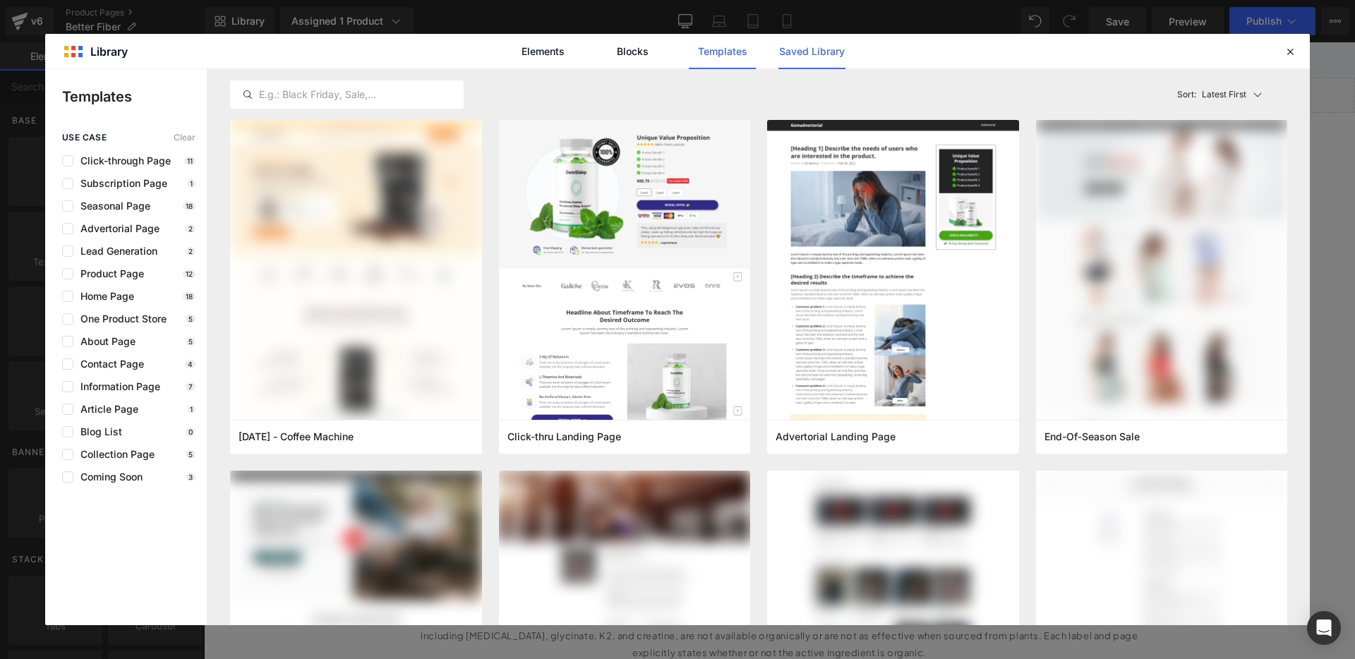
click at [835, 53] on link "Saved Library" at bounding box center [811, 51] width 67 height 35
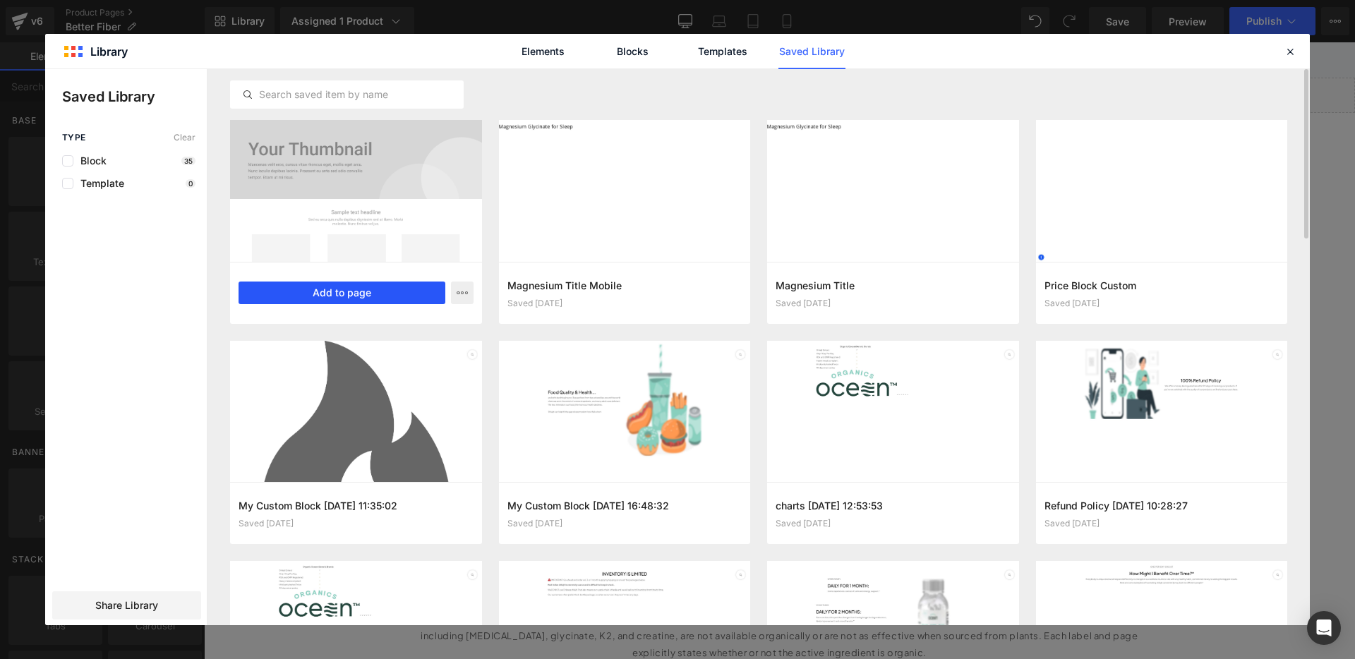
click at [378, 294] on button "Add to page" at bounding box center [342, 293] width 207 height 23
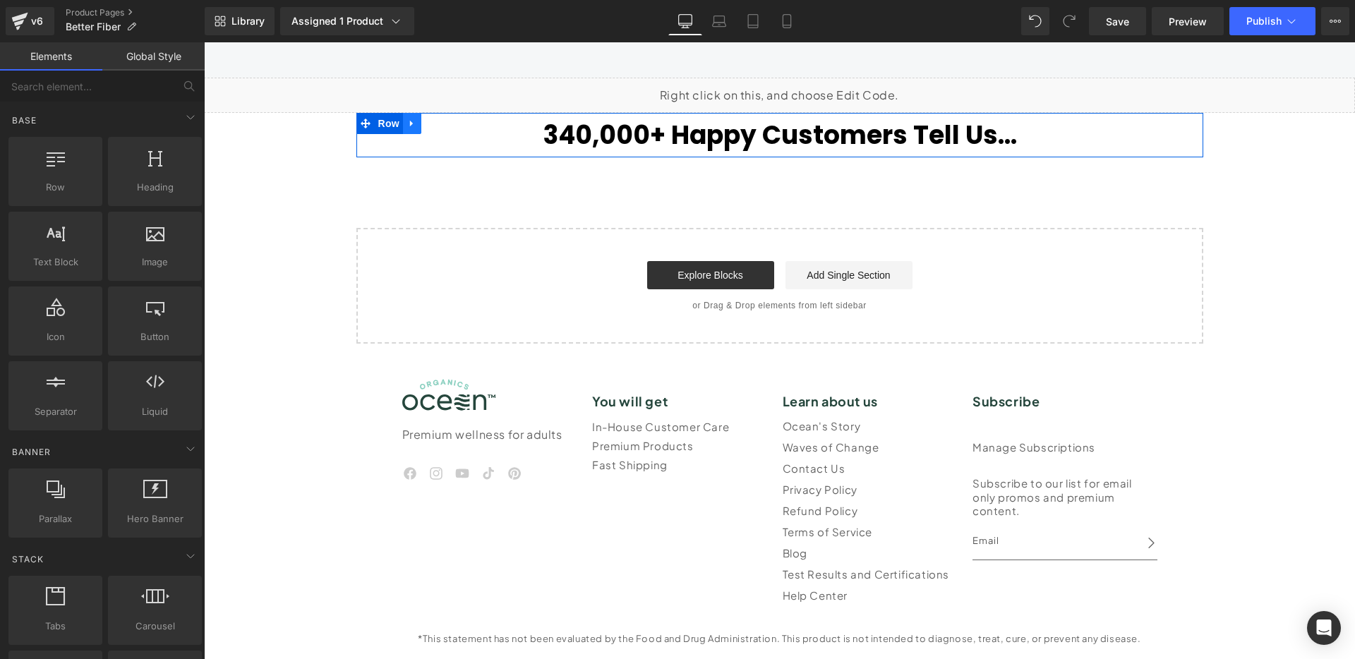
click at [410, 121] on icon at bounding box center [411, 124] width 3 height 6
click at [440, 127] on link at bounding box center [449, 123] width 18 height 21
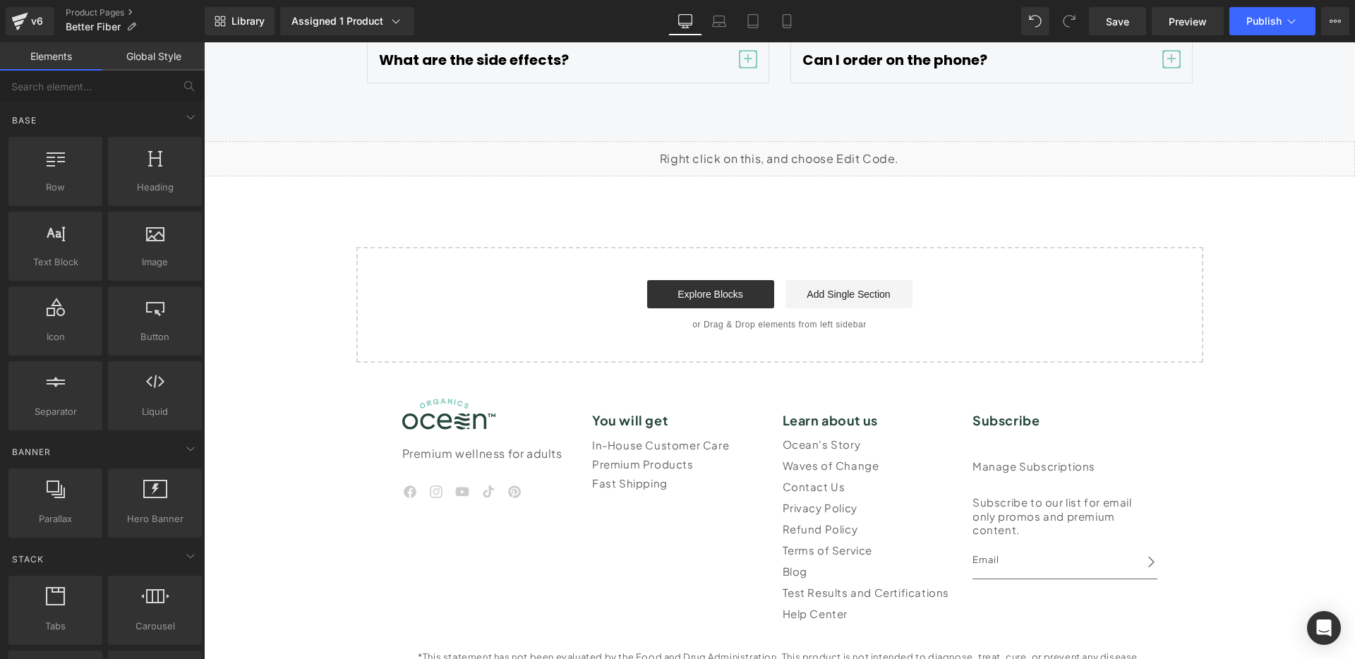
scroll to position [5718, 0]
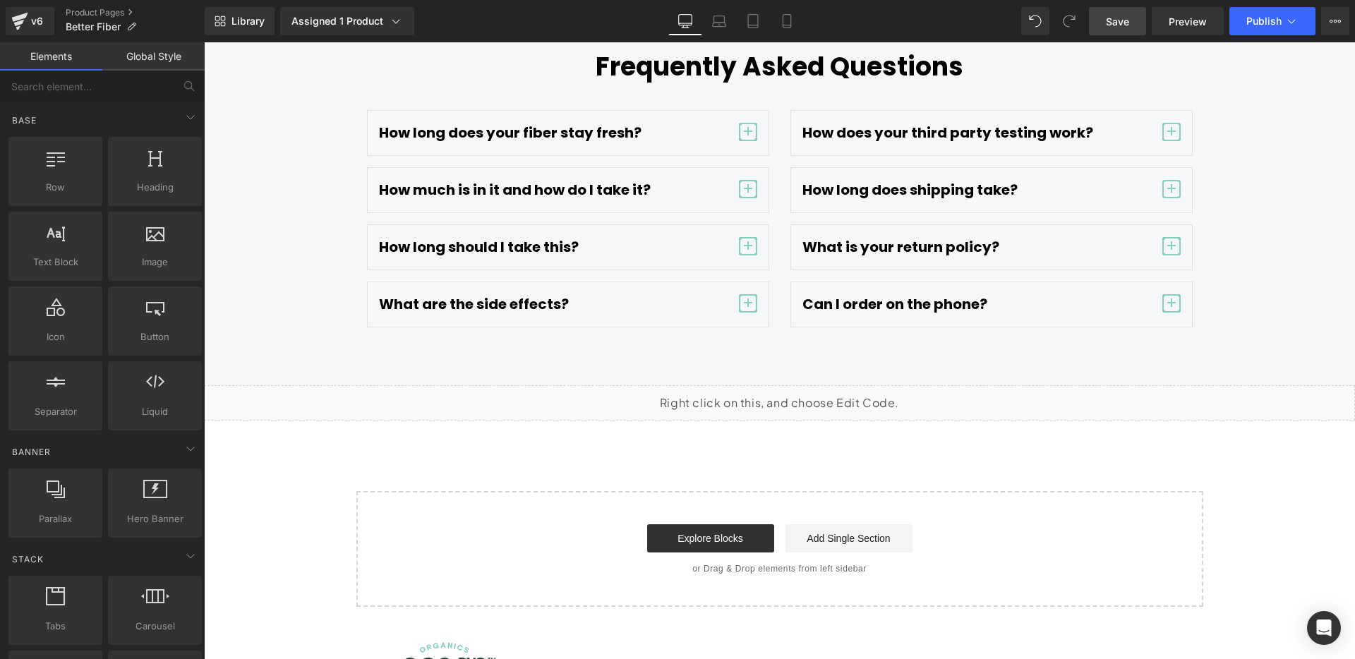
click at [1116, 21] on span "Save" at bounding box center [1117, 21] width 23 height 15
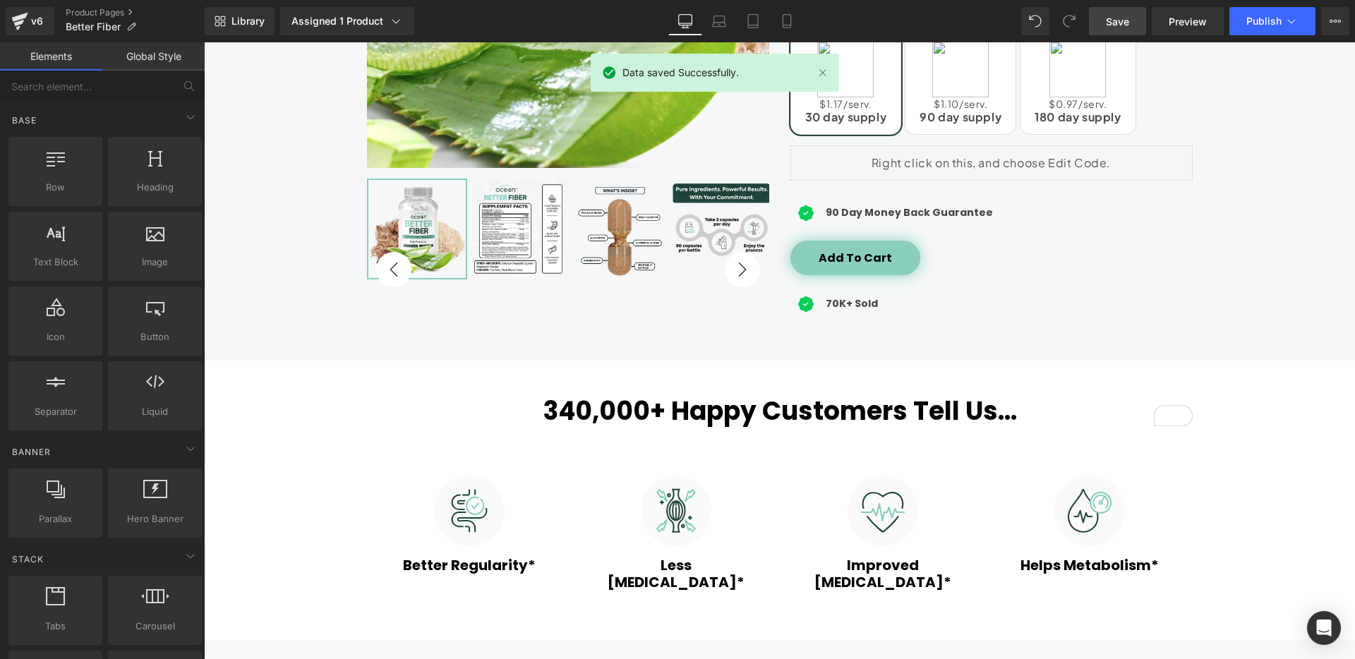
scroll to position [598, 0]
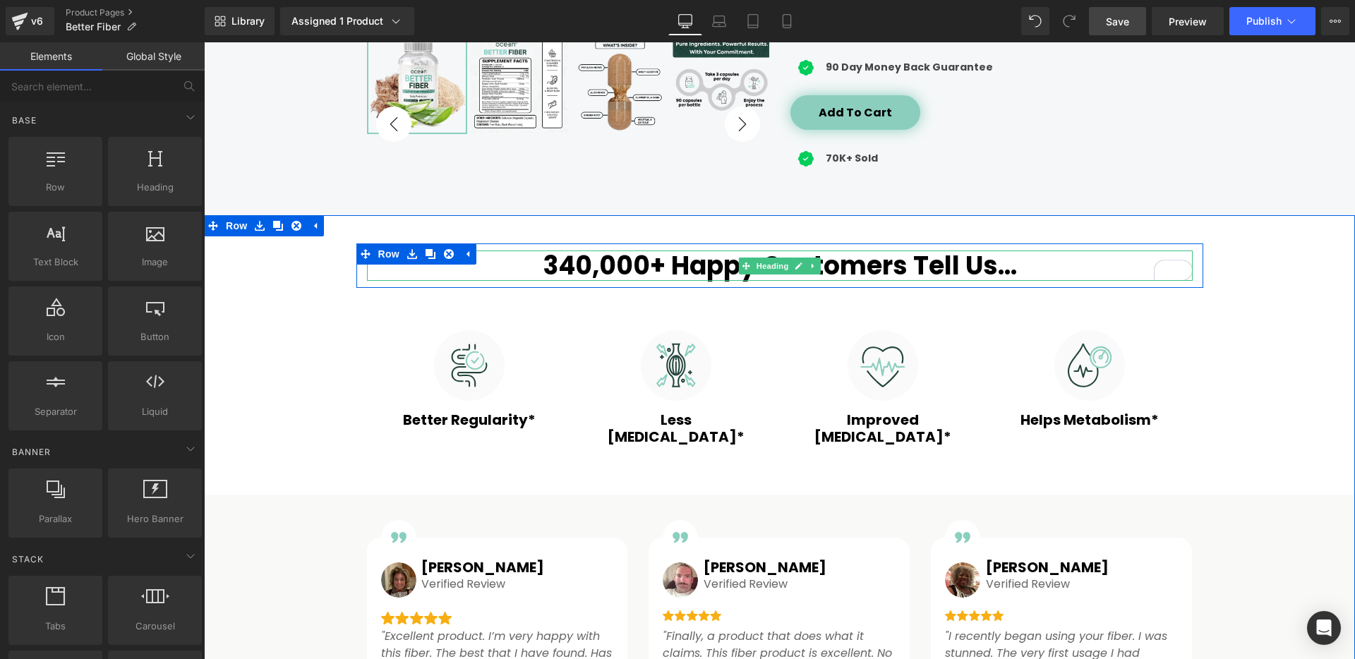
drag, startPoint x: 628, startPoint y: 266, endPoint x: 606, endPoint y: 271, distance: 22.4
click at [628, 266] on h2 "340,000+ Happy Customers Tell Us..." at bounding box center [780, 266] width 826 height 30
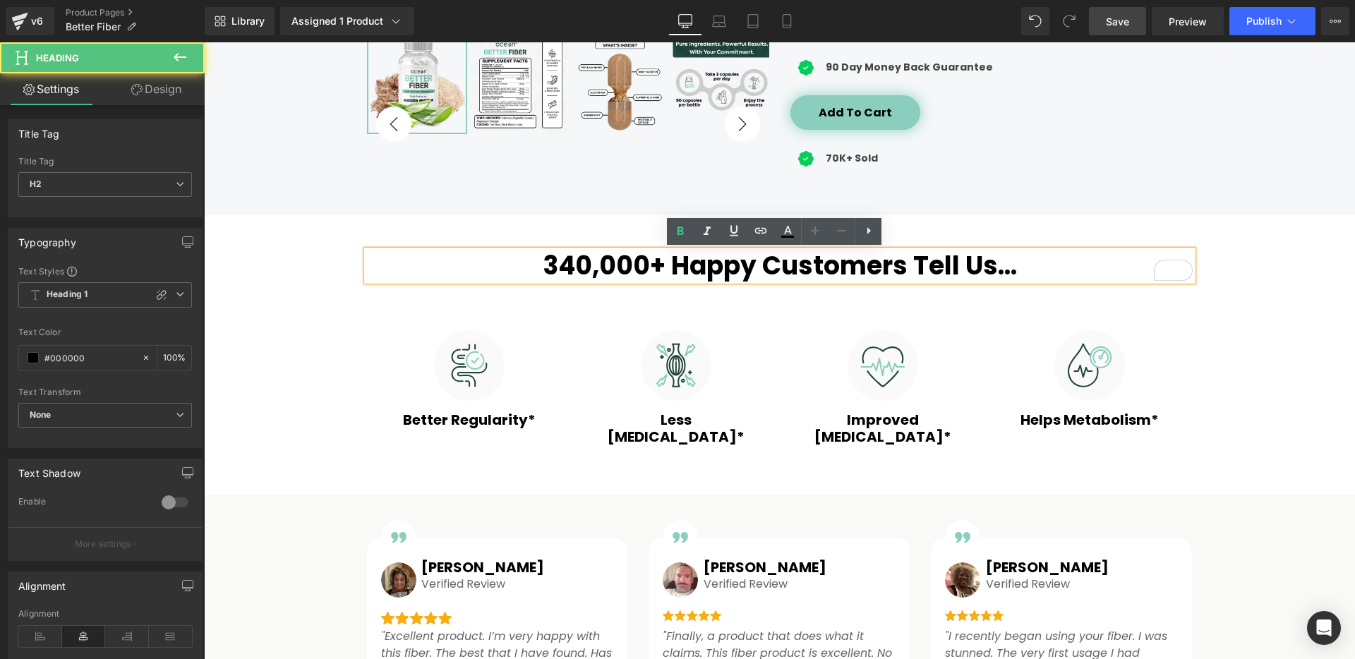
click at [569, 270] on h2 "340,000+ Happy Customers Tell Us..." at bounding box center [780, 266] width 826 height 30
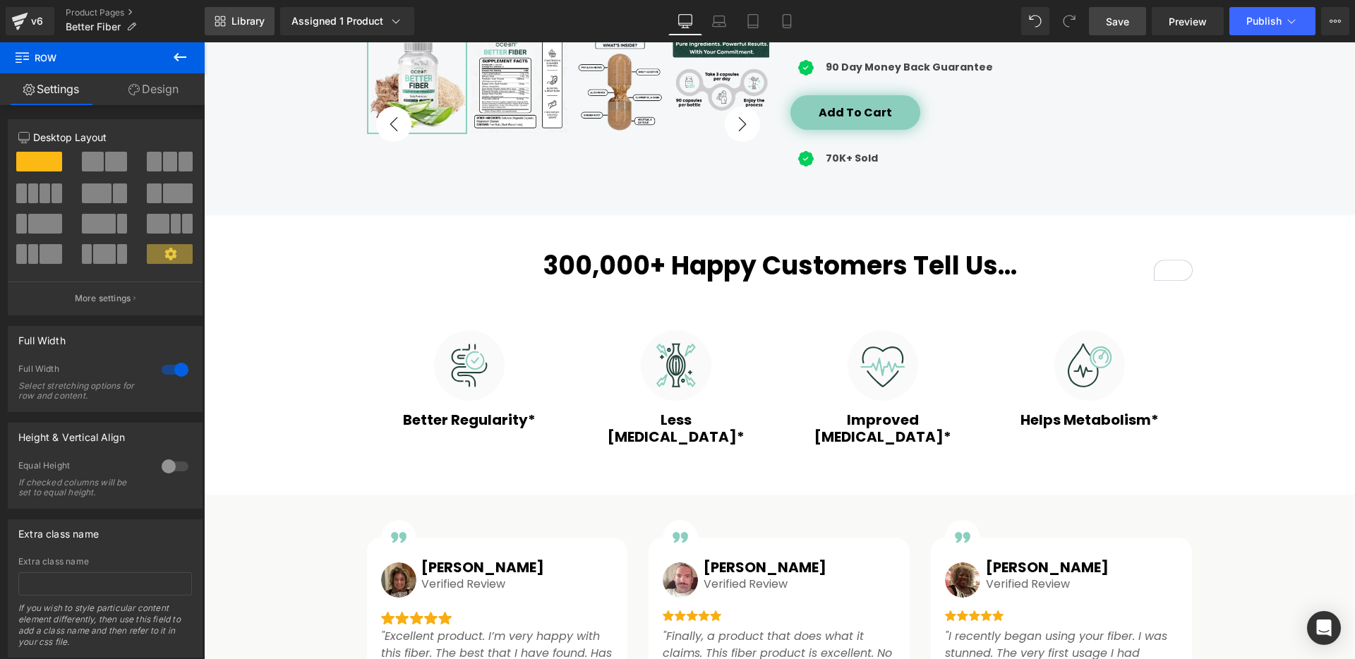
click at [247, 20] on span "Library" at bounding box center [247, 21] width 33 height 13
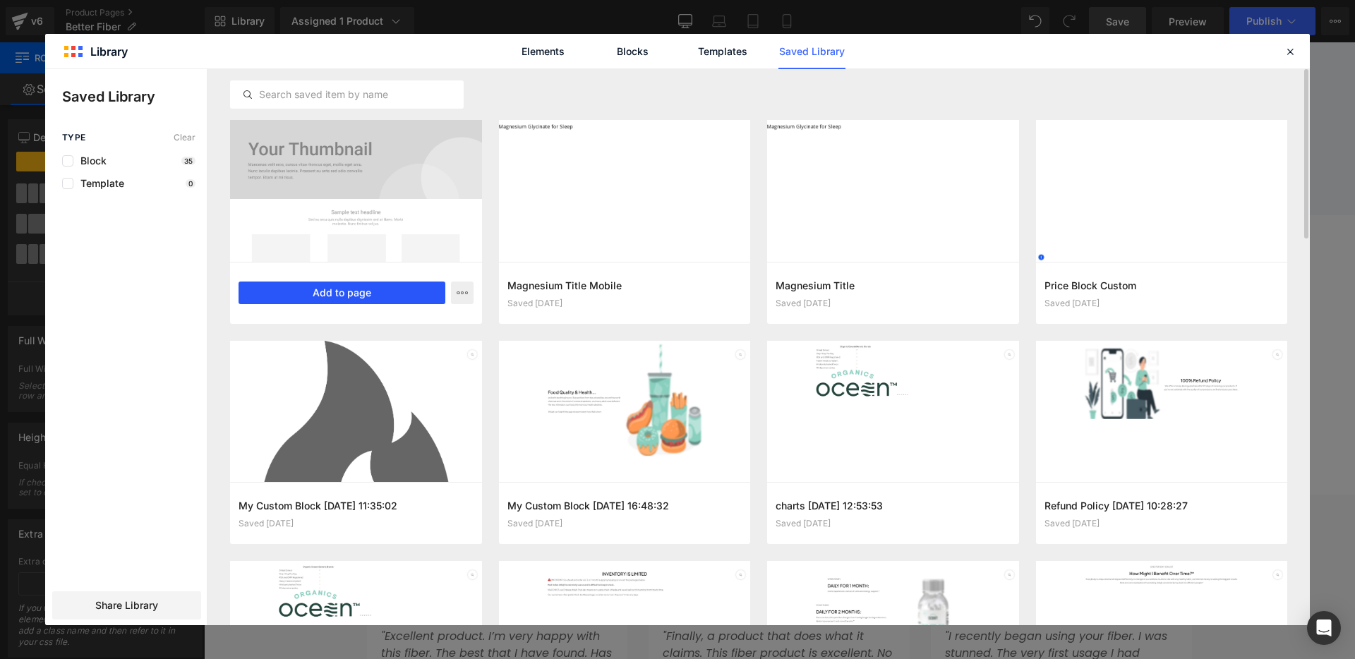
drag, startPoint x: 344, startPoint y: 293, endPoint x: 132, endPoint y: 277, distance: 213.1
click at [344, 293] on button "Add to page" at bounding box center [342, 293] width 207 height 23
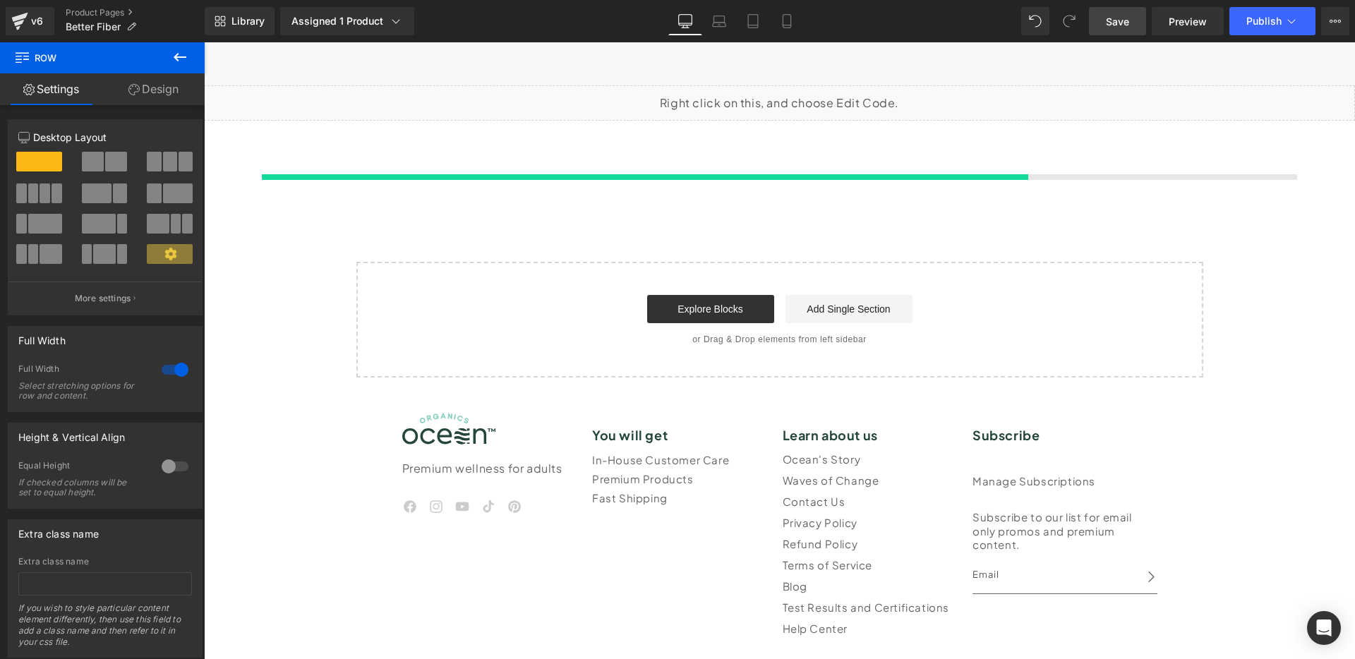
scroll to position [6026, 0]
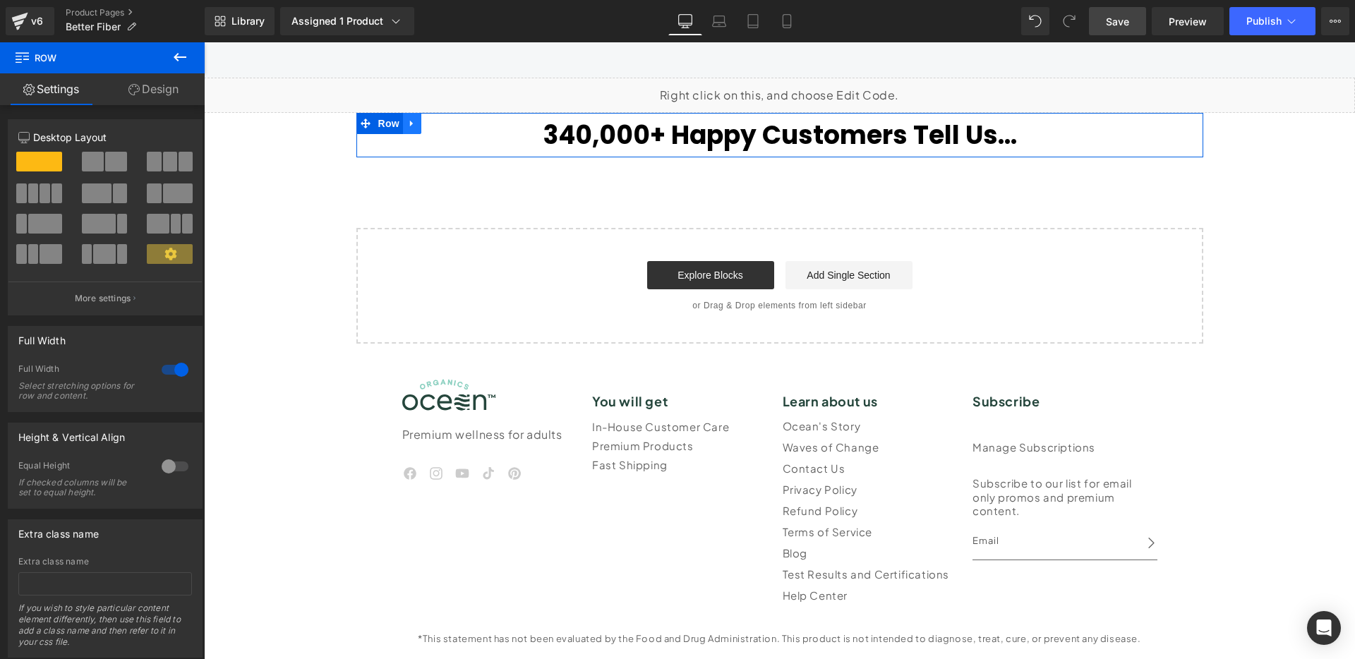
click at [410, 124] on icon at bounding box center [411, 124] width 3 height 6
click at [440, 125] on link at bounding box center [449, 123] width 18 height 21
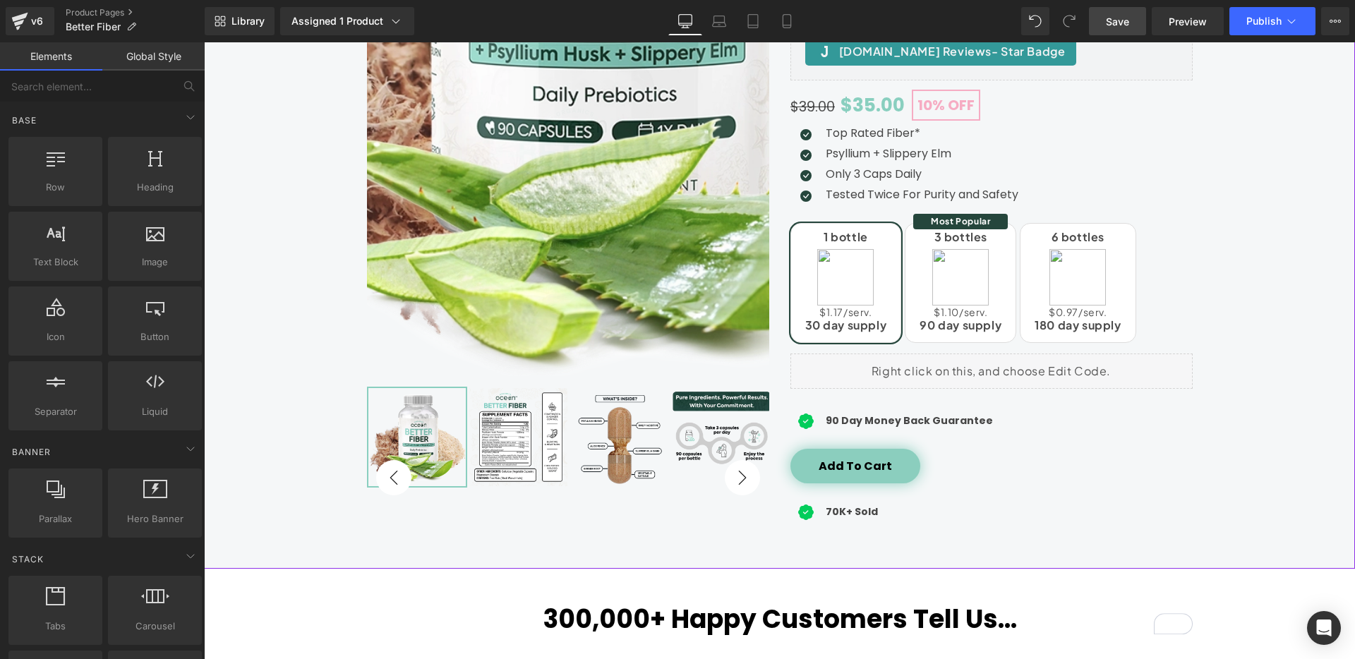
scroll to position [318, 0]
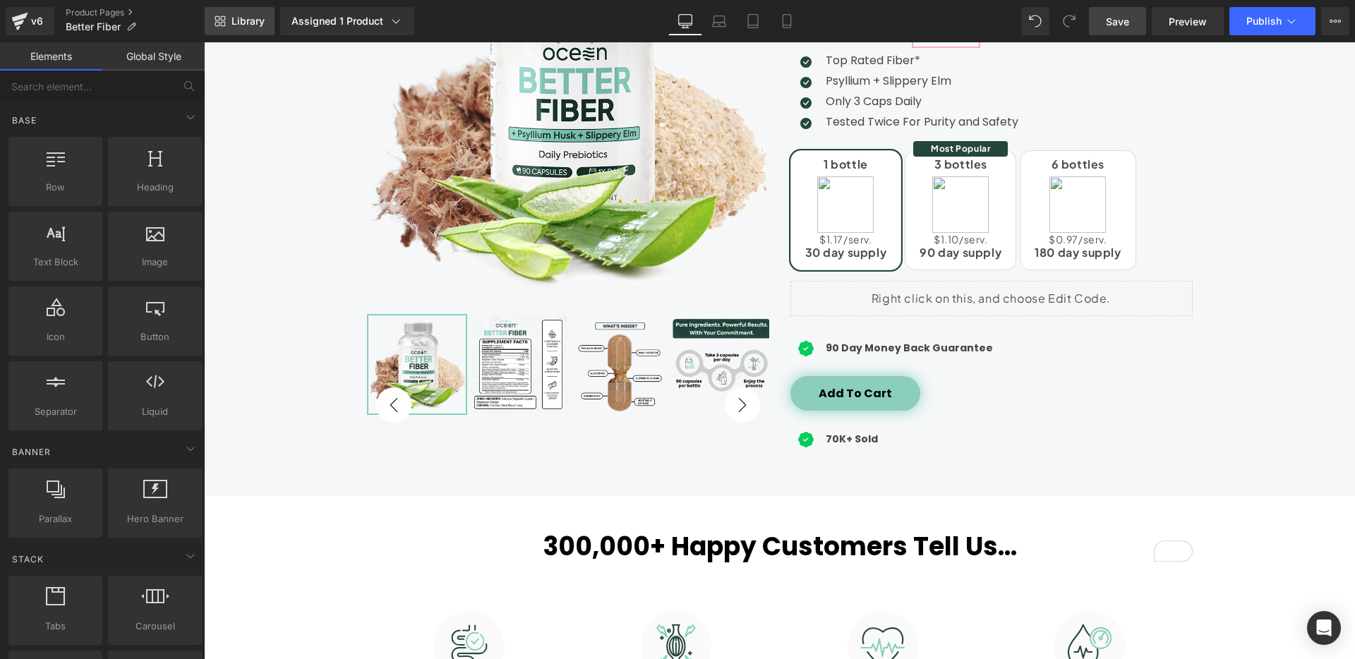
click at [252, 21] on span "Library" at bounding box center [247, 21] width 33 height 13
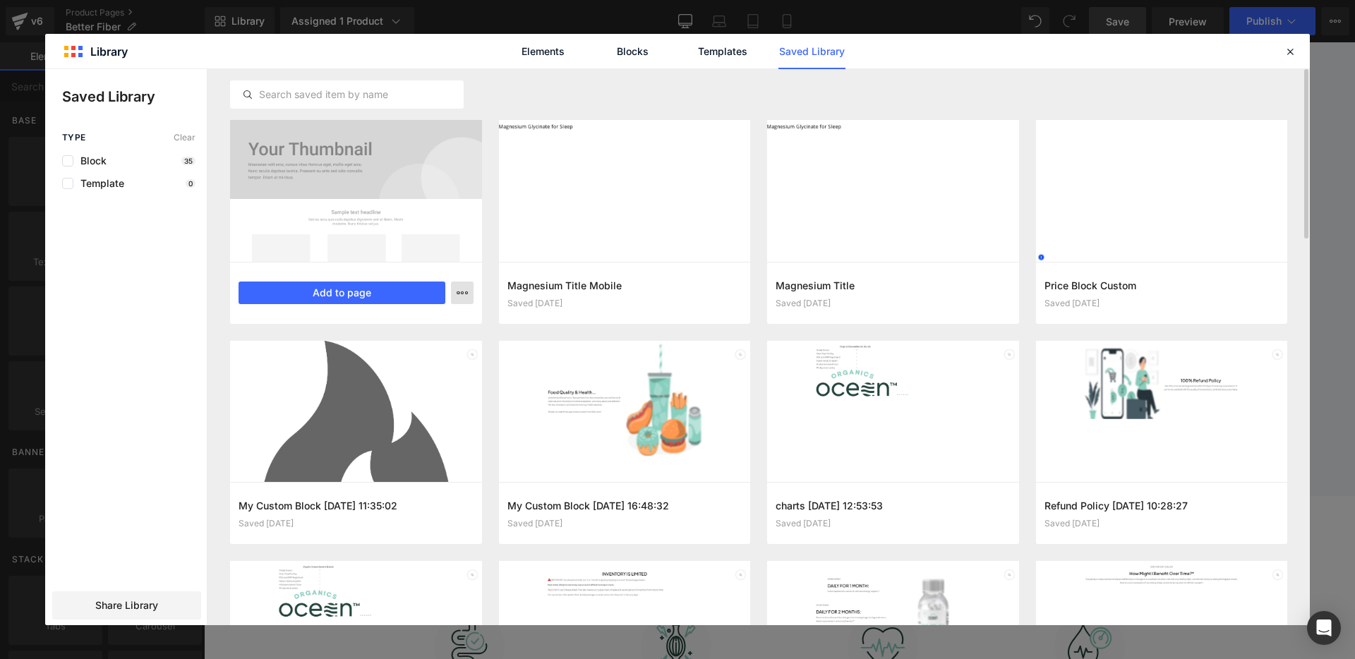
click at [460, 293] on icon "button" at bounding box center [462, 292] width 11 height 11
click at [462, 292] on div at bounding box center [677, 347] width 1265 height 556
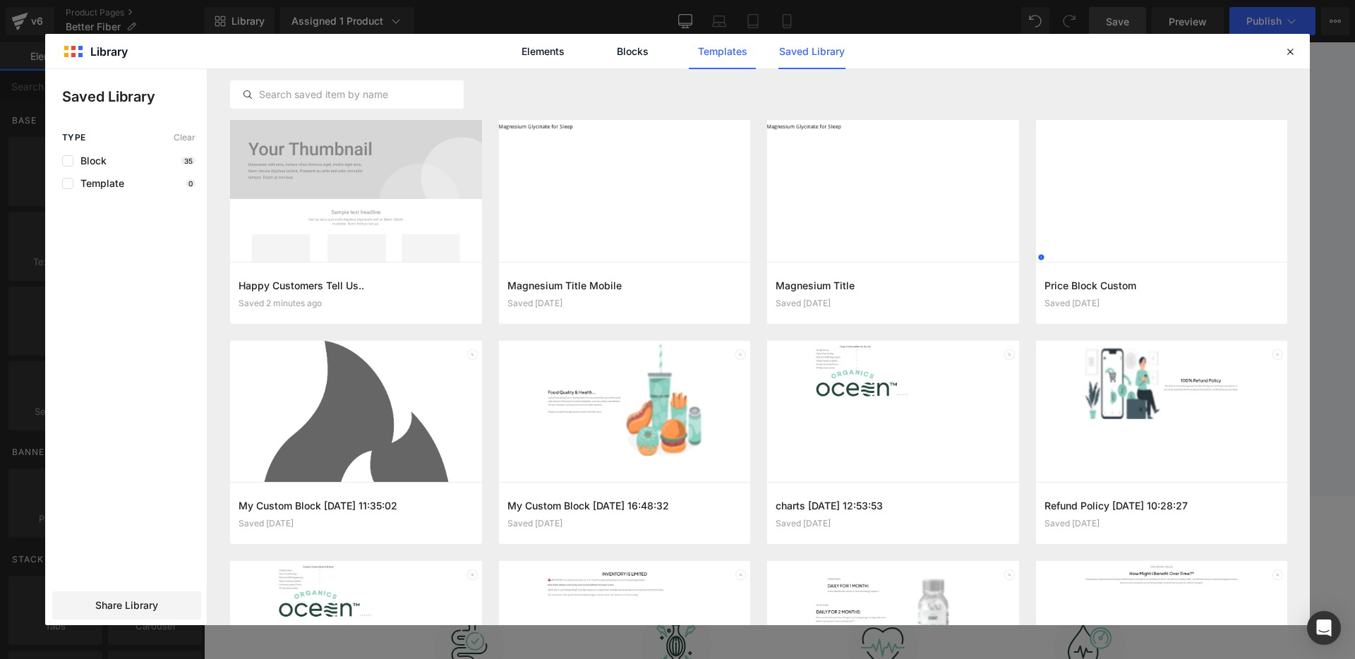
click at [726, 59] on link "Templates" at bounding box center [722, 51] width 67 height 35
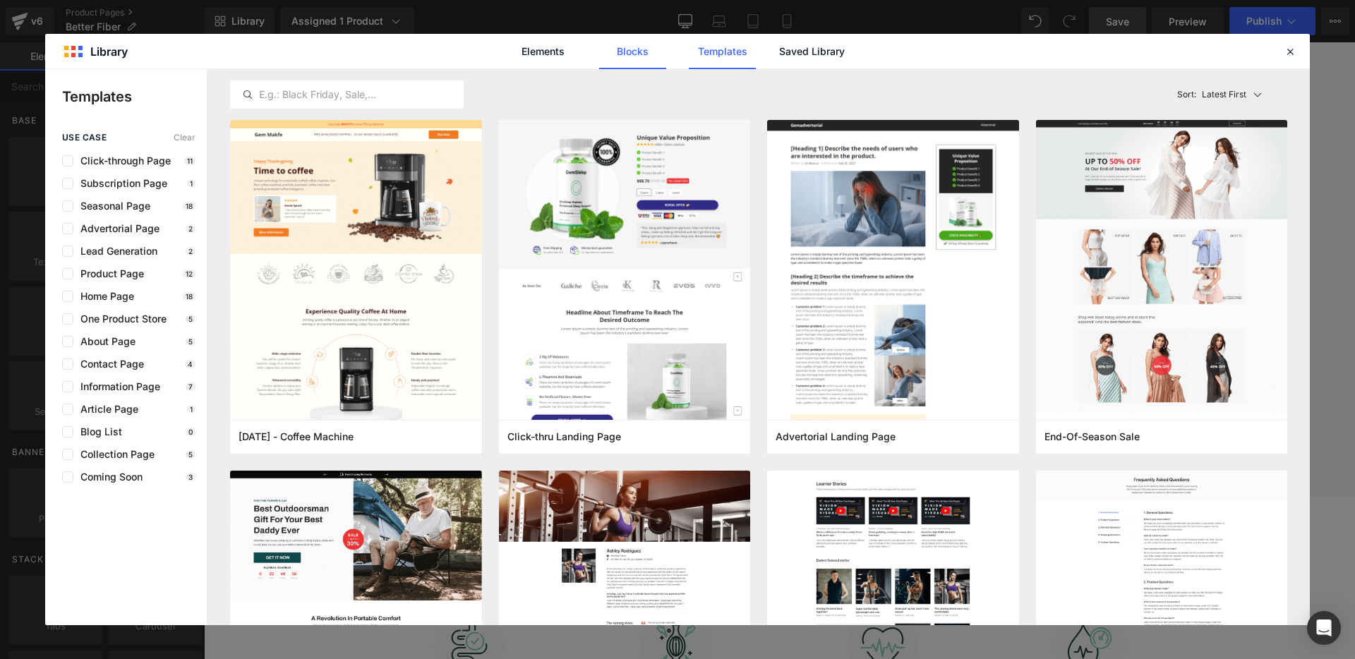
click at [625, 57] on link "Blocks" at bounding box center [632, 51] width 67 height 35
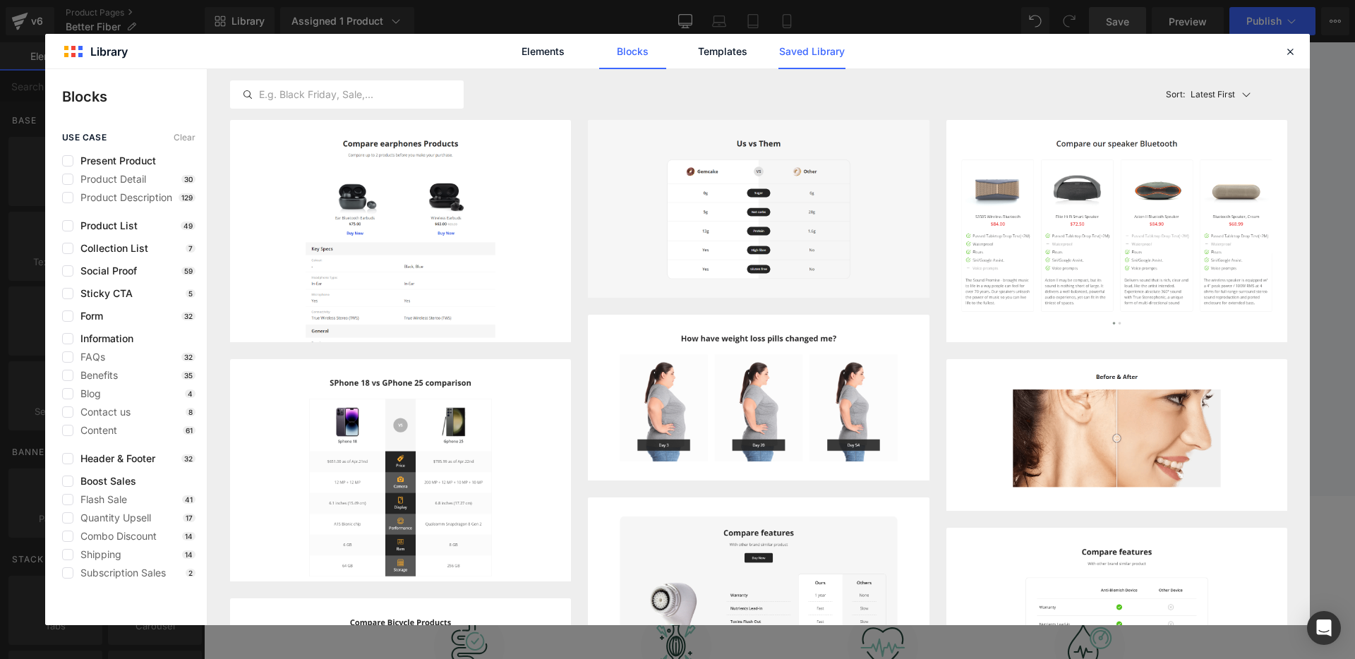
click at [811, 56] on link "Saved Library" at bounding box center [811, 51] width 67 height 35
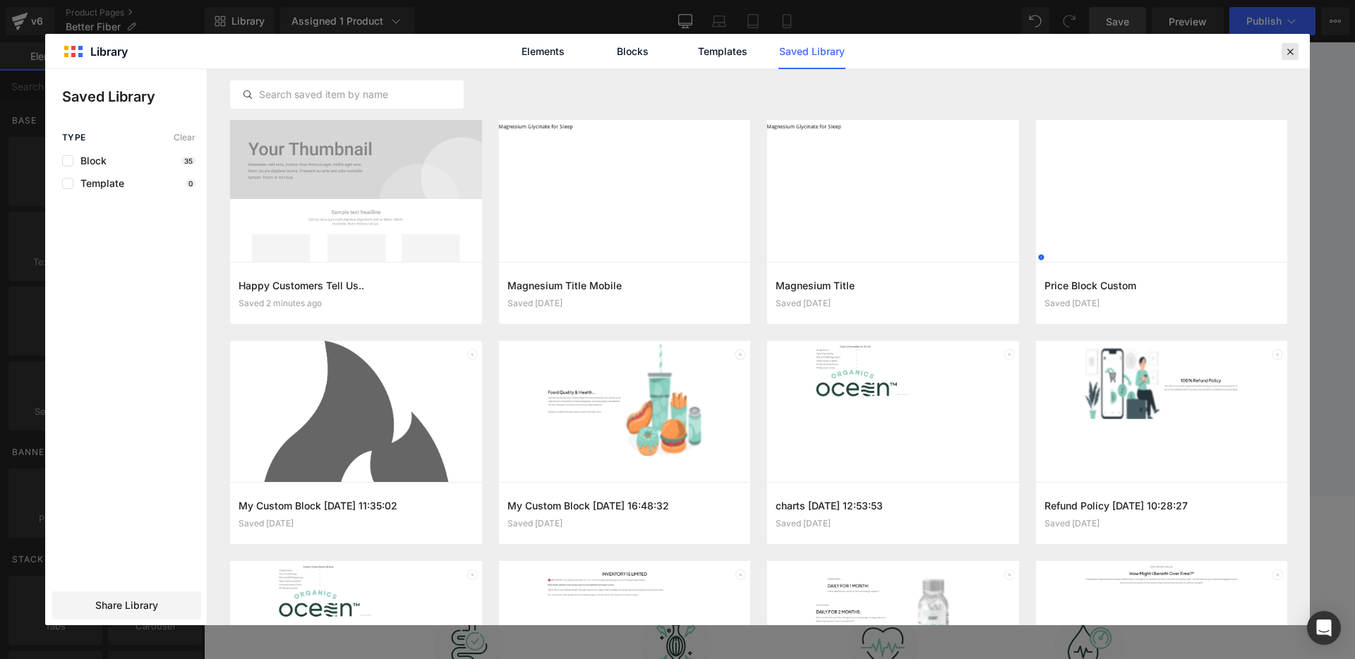
click at [1287, 54] on icon at bounding box center [1290, 51] width 13 height 13
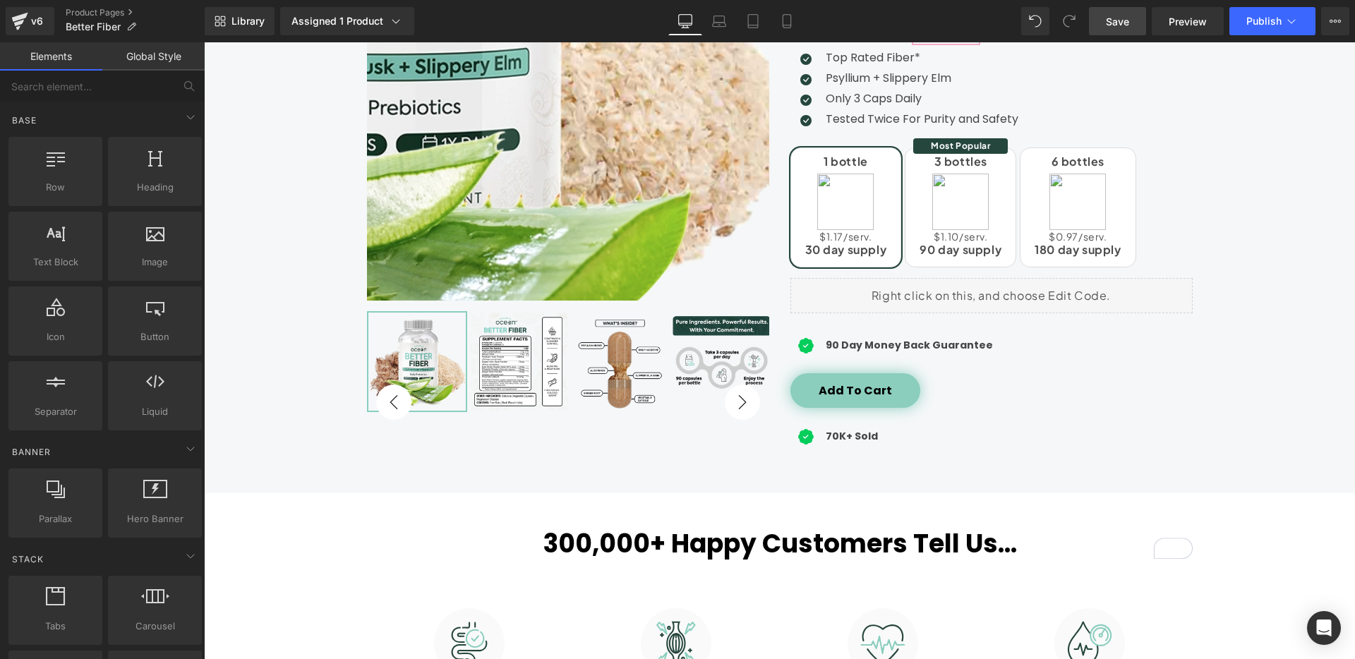
scroll to position [393, 0]
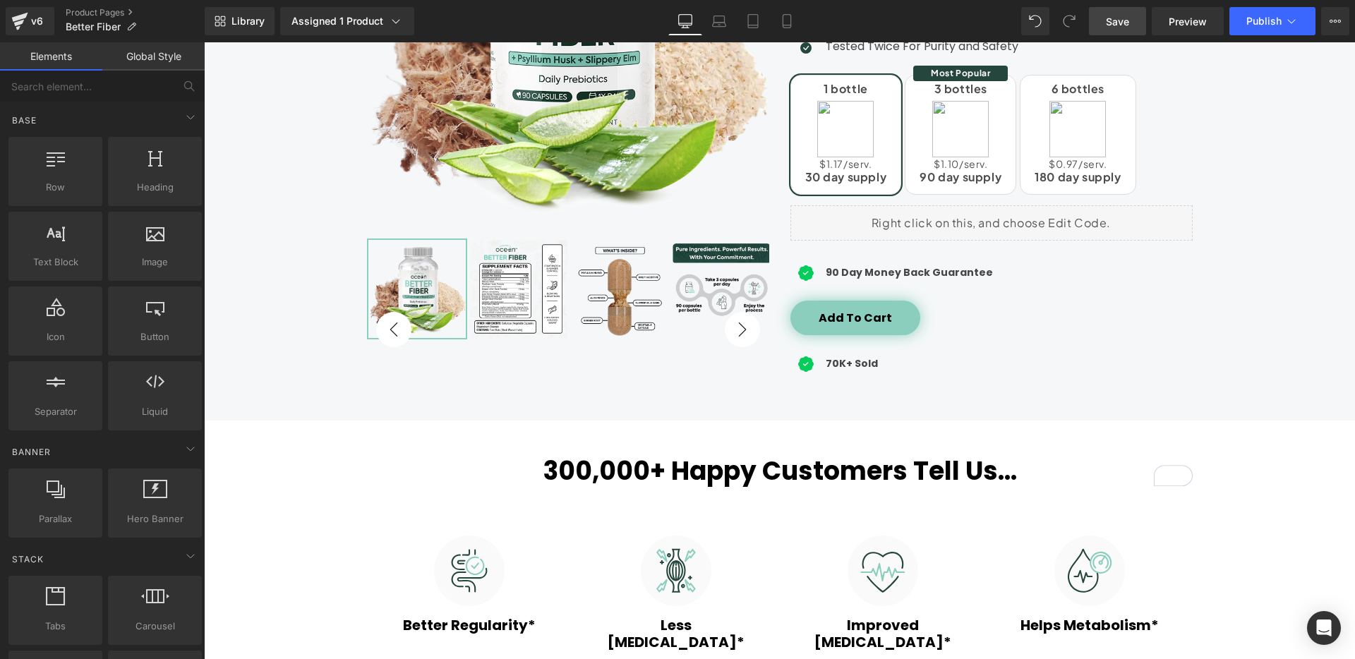
click at [575, 471] on h2 "300,000+ Happy Customers Tell Us..." at bounding box center [780, 471] width 826 height 30
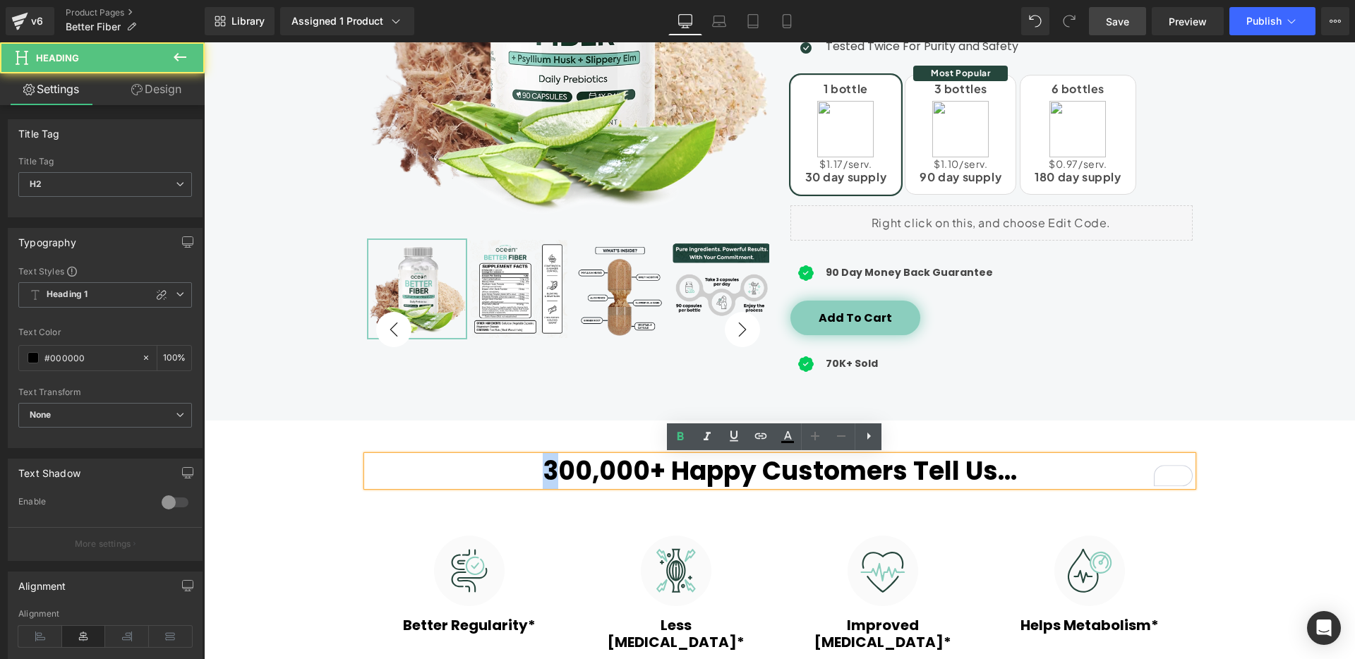
drag, startPoint x: 555, startPoint y: 472, endPoint x: 542, endPoint y: 471, distance: 13.5
click at [542, 471] on h2 "300,000+ Happy Customers Tell Us..." at bounding box center [780, 471] width 826 height 30
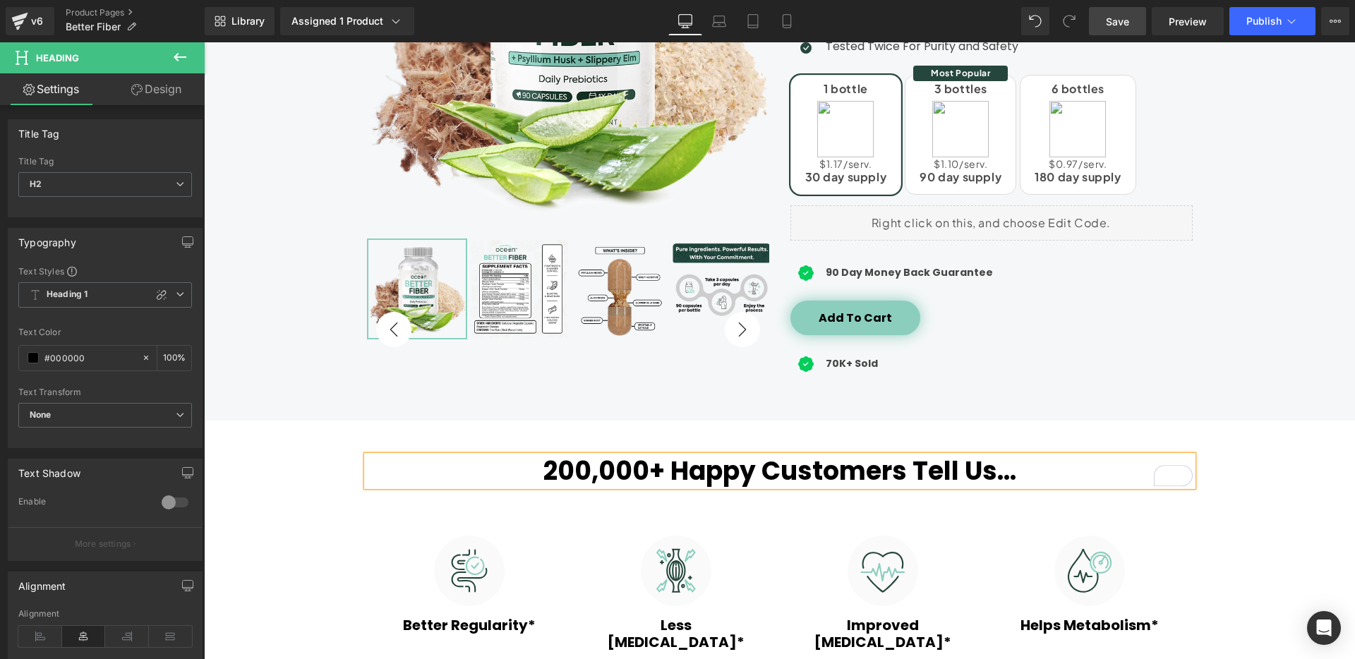
click at [1120, 19] on span "Save" at bounding box center [1117, 21] width 23 height 15
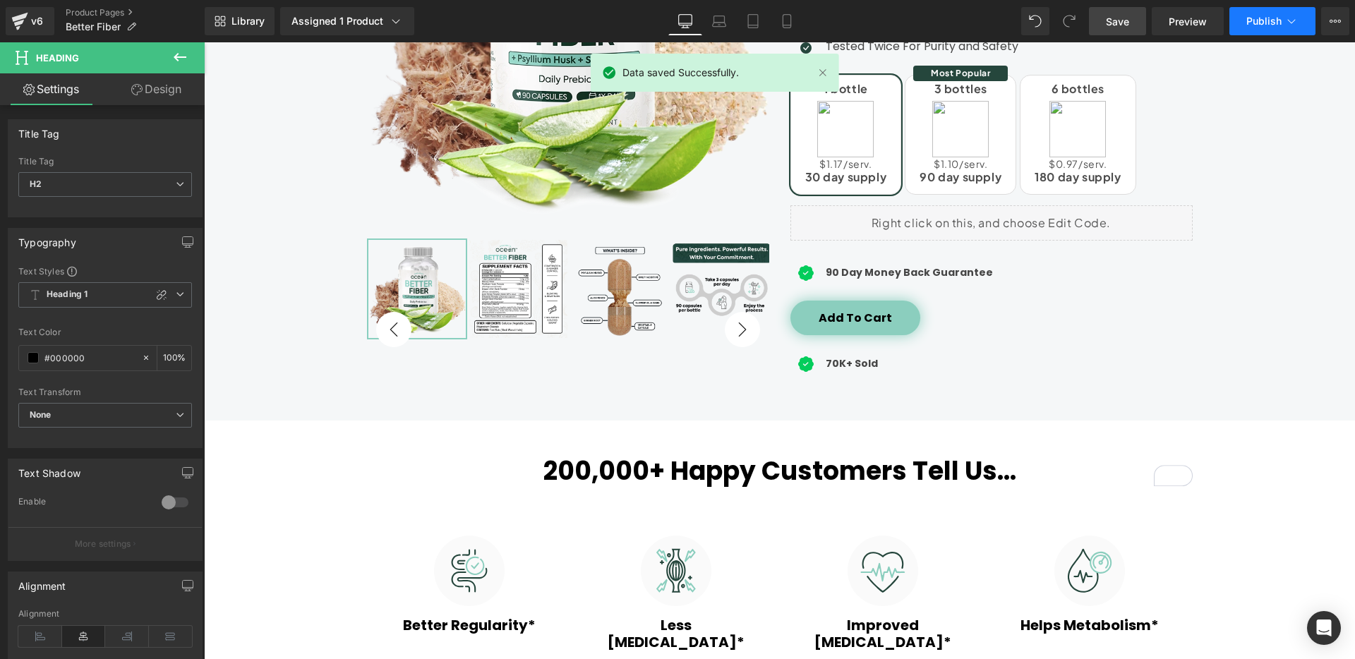
click at [1298, 28] on icon at bounding box center [1292, 21] width 14 height 14
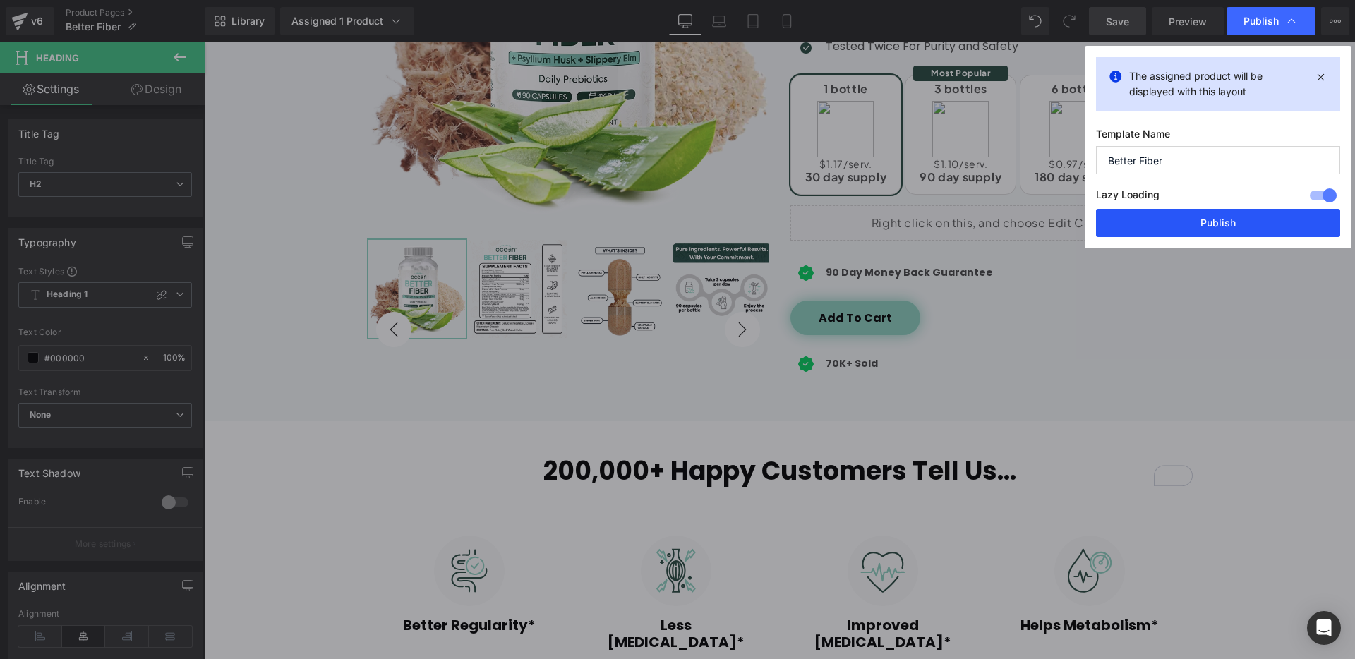
drag, startPoint x: 1254, startPoint y: 222, endPoint x: 920, endPoint y: 260, distance: 336.1
click at [1254, 222] on button "Publish" at bounding box center [1218, 223] width 244 height 28
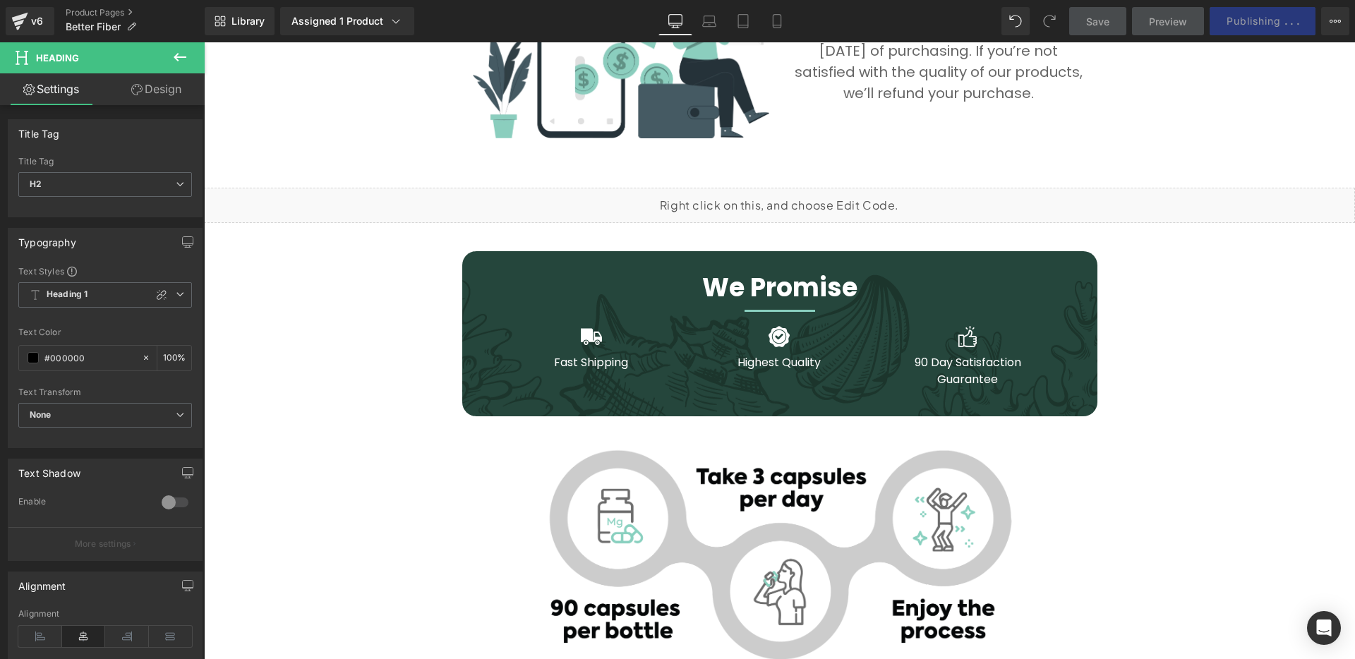
scroll to position [3741, 0]
